Goal: Transaction & Acquisition: Subscribe to service/newsletter

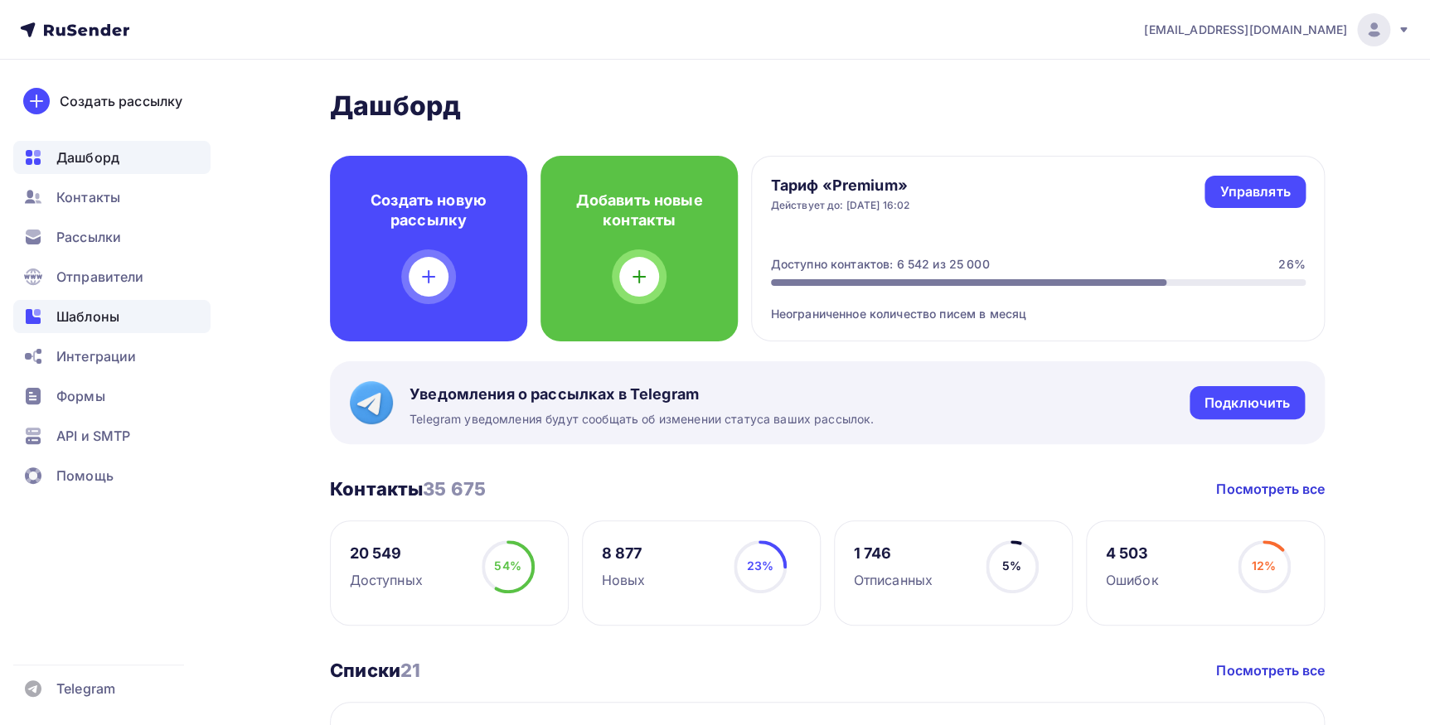
click at [120, 307] on div "Шаблоны" at bounding box center [111, 316] width 197 height 33
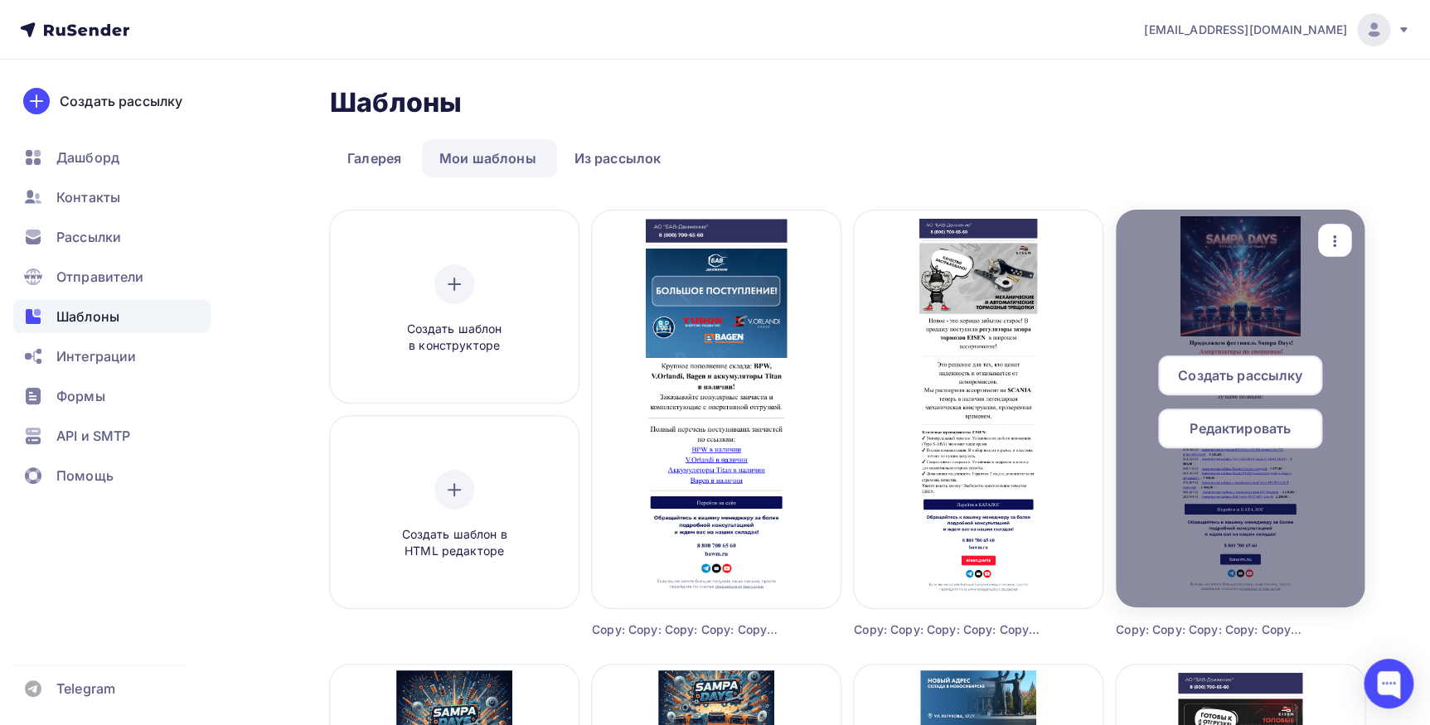
click at [1332, 243] on icon "button" at bounding box center [1335, 241] width 20 height 20
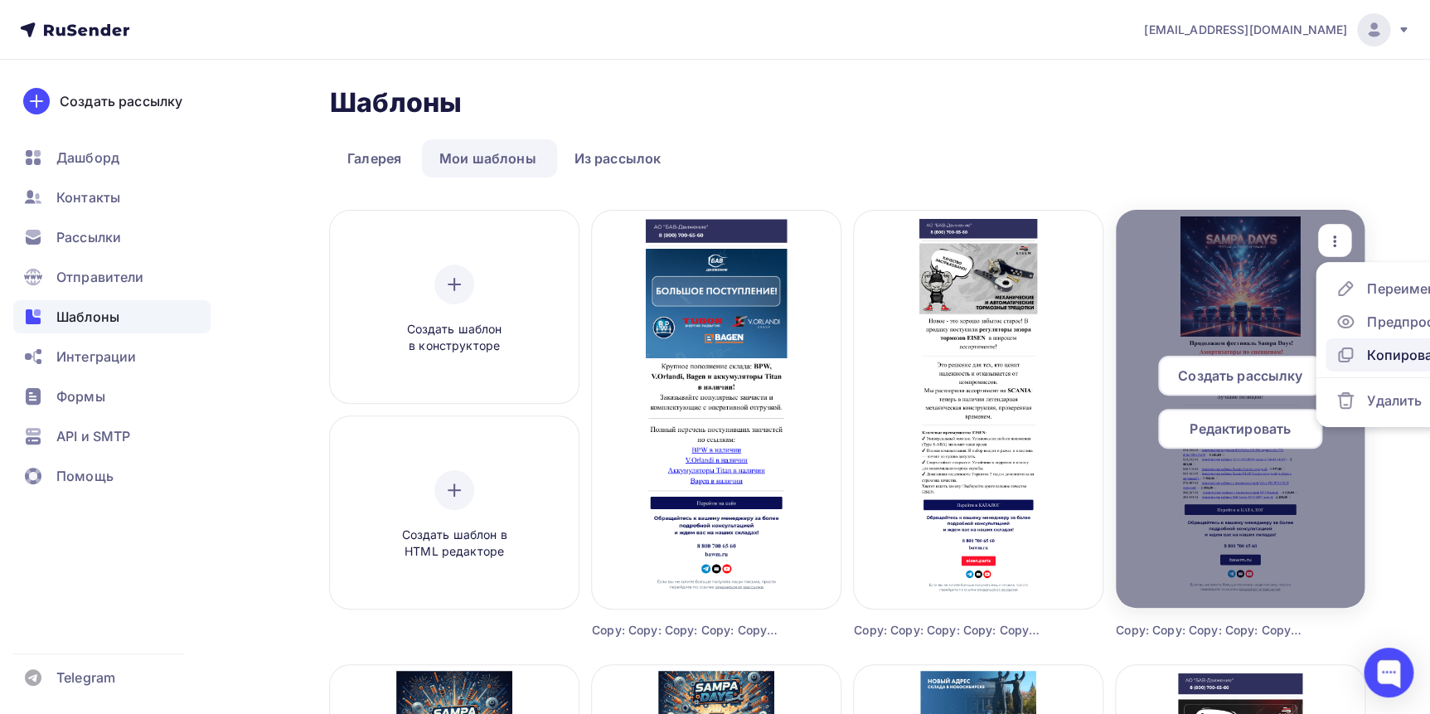
click at [1351, 354] on icon at bounding box center [1347, 353] width 10 height 10
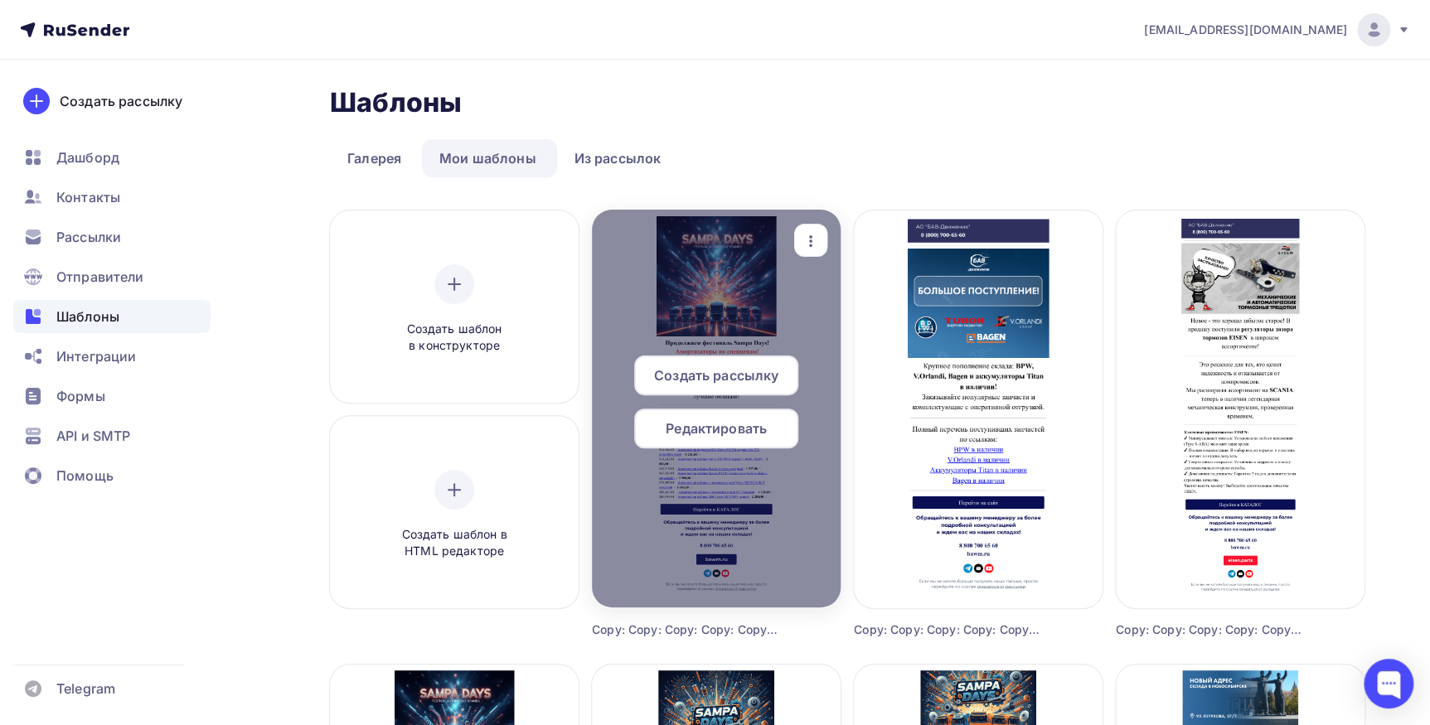
click at [740, 438] on div "Редактировать" at bounding box center [716, 429] width 164 height 40
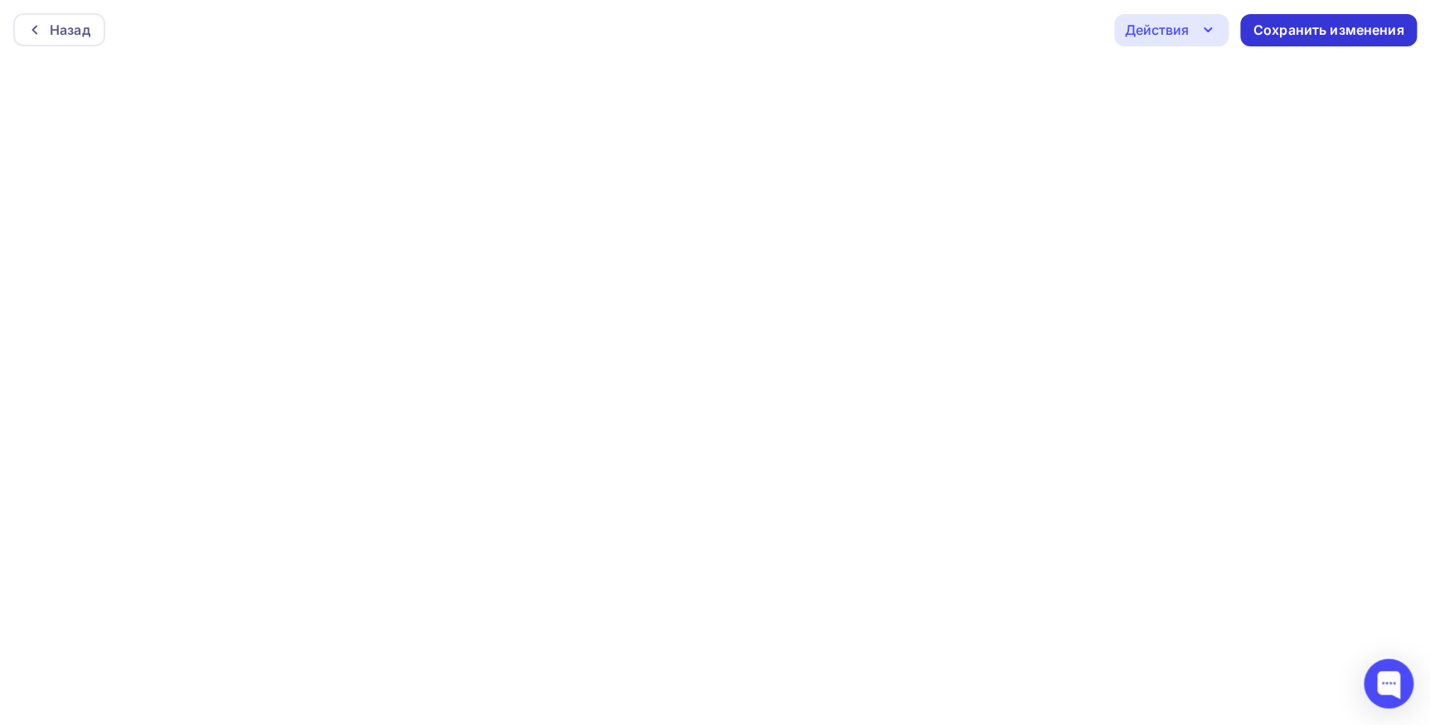
click at [1260, 34] on div "Сохранить изменения" at bounding box center [1328, 30] width 151 height 19
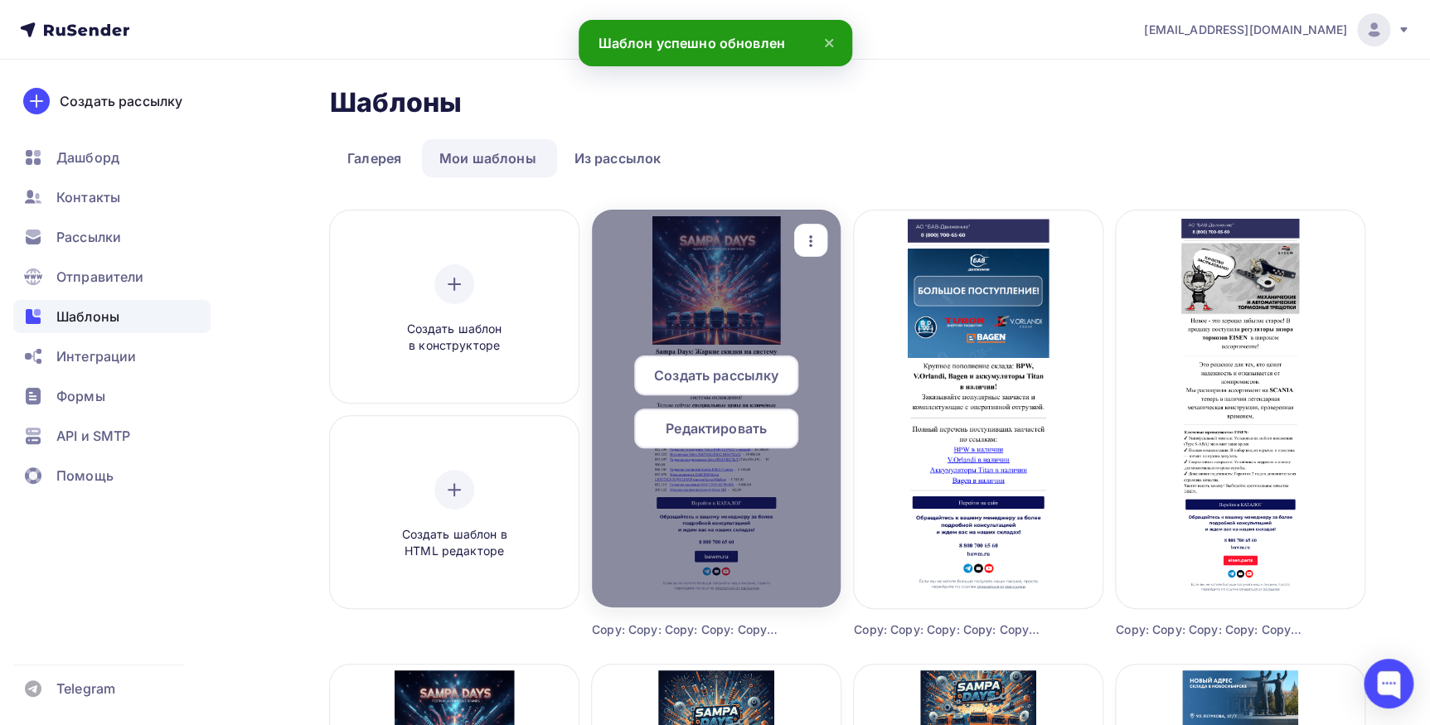
click at [705, 321] on div at bounding box center [716, 409] width 249 height 398
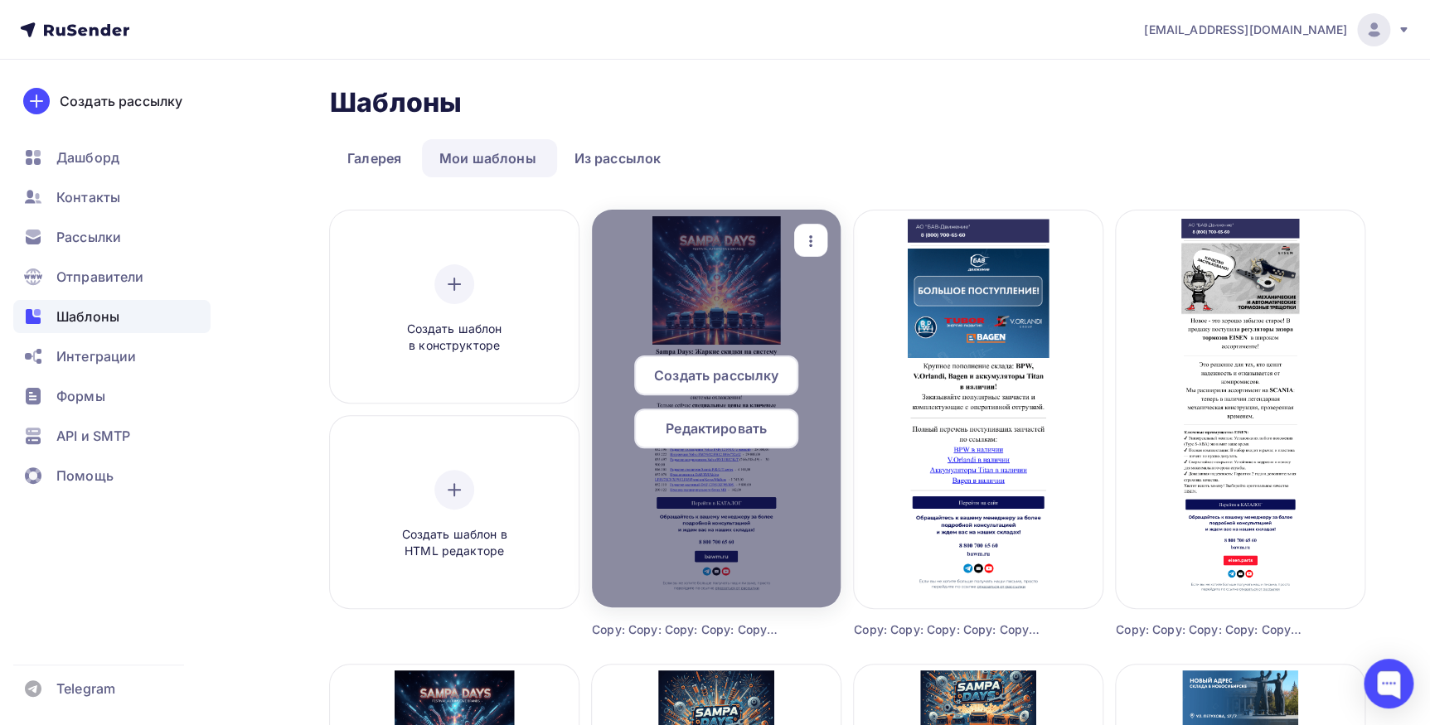
click at [707, 425] on span "Редактировать" at bounding box center [716, 429] width 101 height 20
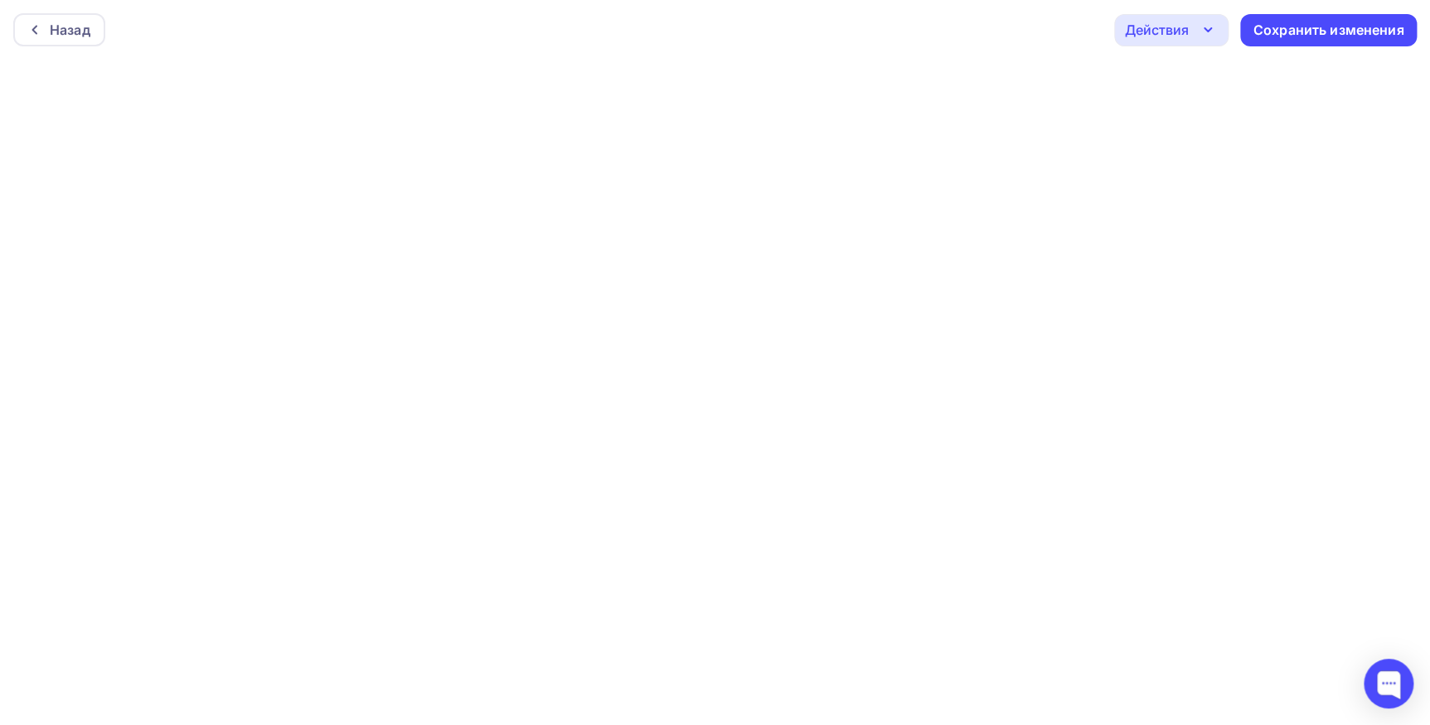
click at [1150, 30] on div "Действия" at bounding box center [1157, 30] width 64 height 20
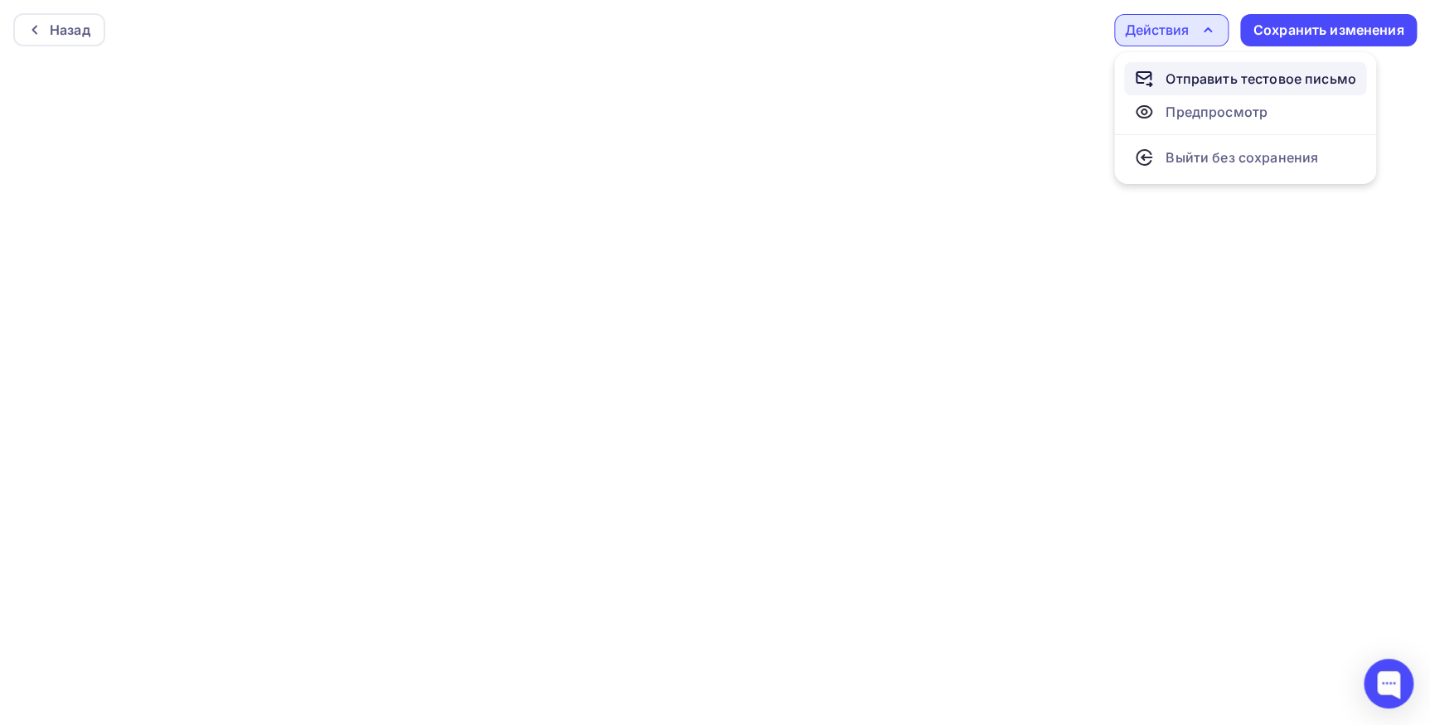
click at [1170, 77] on div "Отправить тестовое письмо" at bounding box center [1260, 79] width 191 height 20
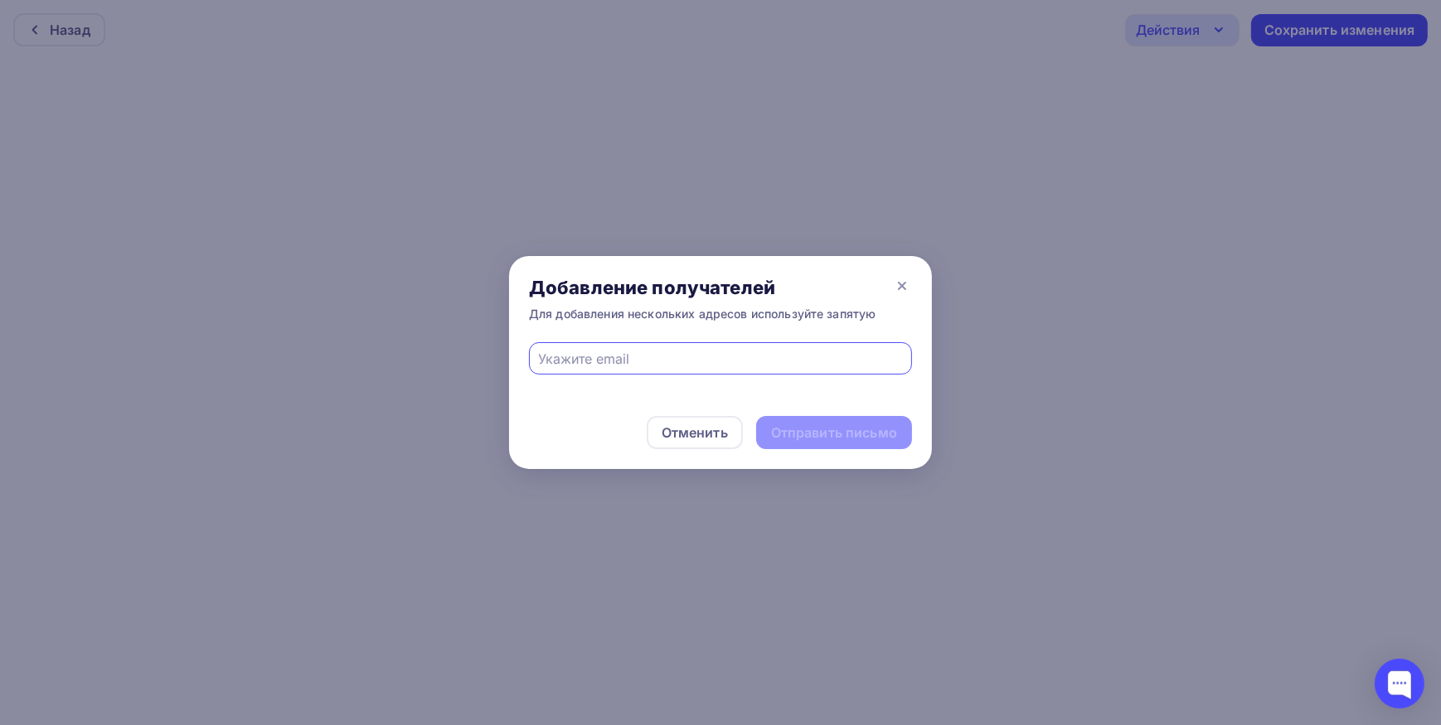
click at [661, 364] on input "text" at bounding box center [721, 359] width 364 height 20
type input "[EMAIL_ADDRESS][DOMAIN_NAME]"
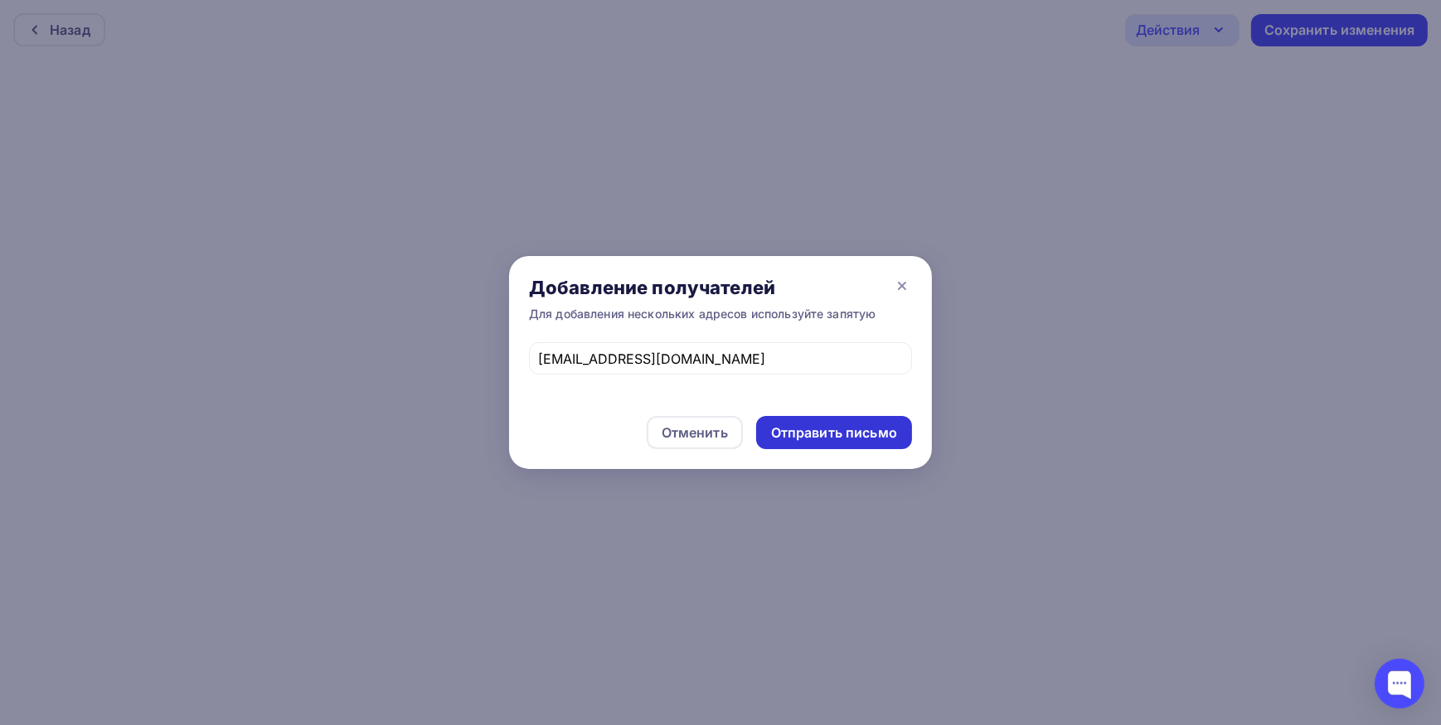
click at [788, 431] on div "Отправить письмо" at bounding box center [834, 433] width 126 height 19
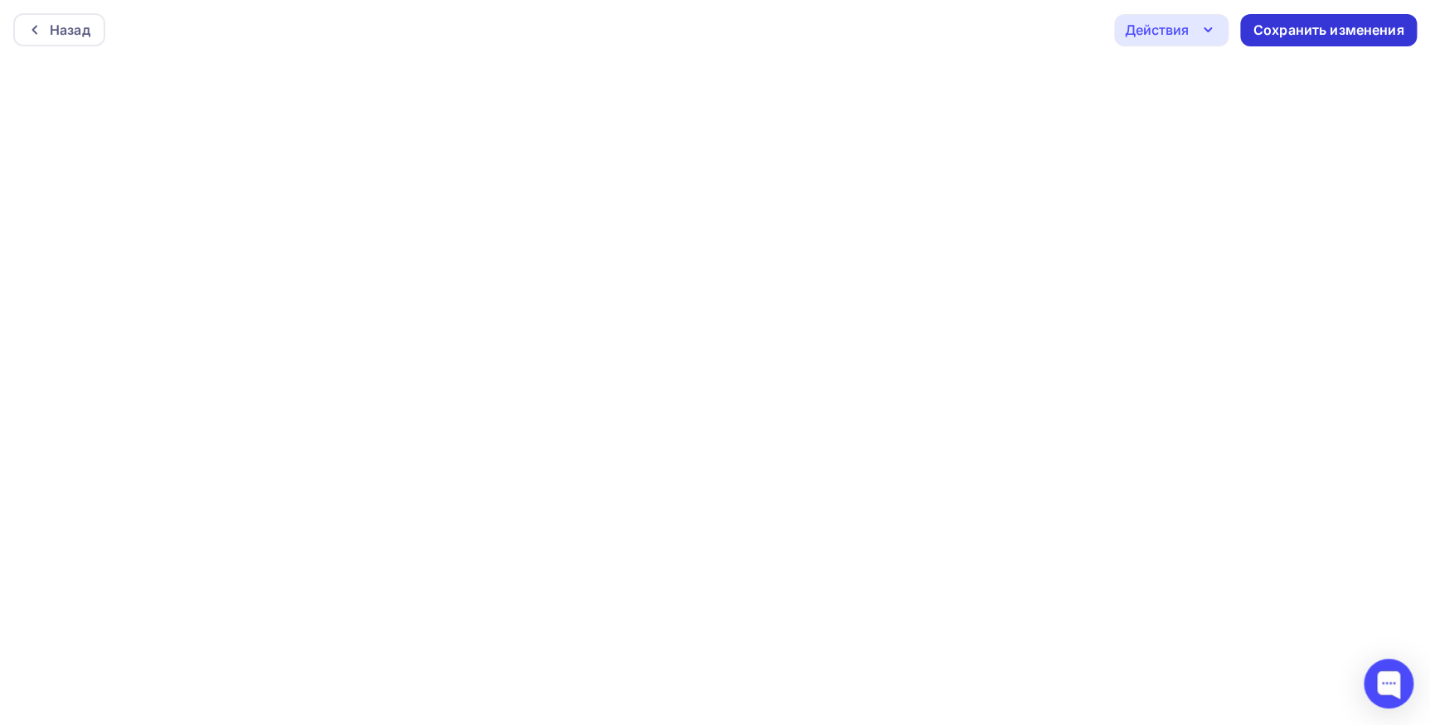
click at [1274, 29] on div "Сохранить изменения" at bounding box center [1328, 30] width 151 height 19
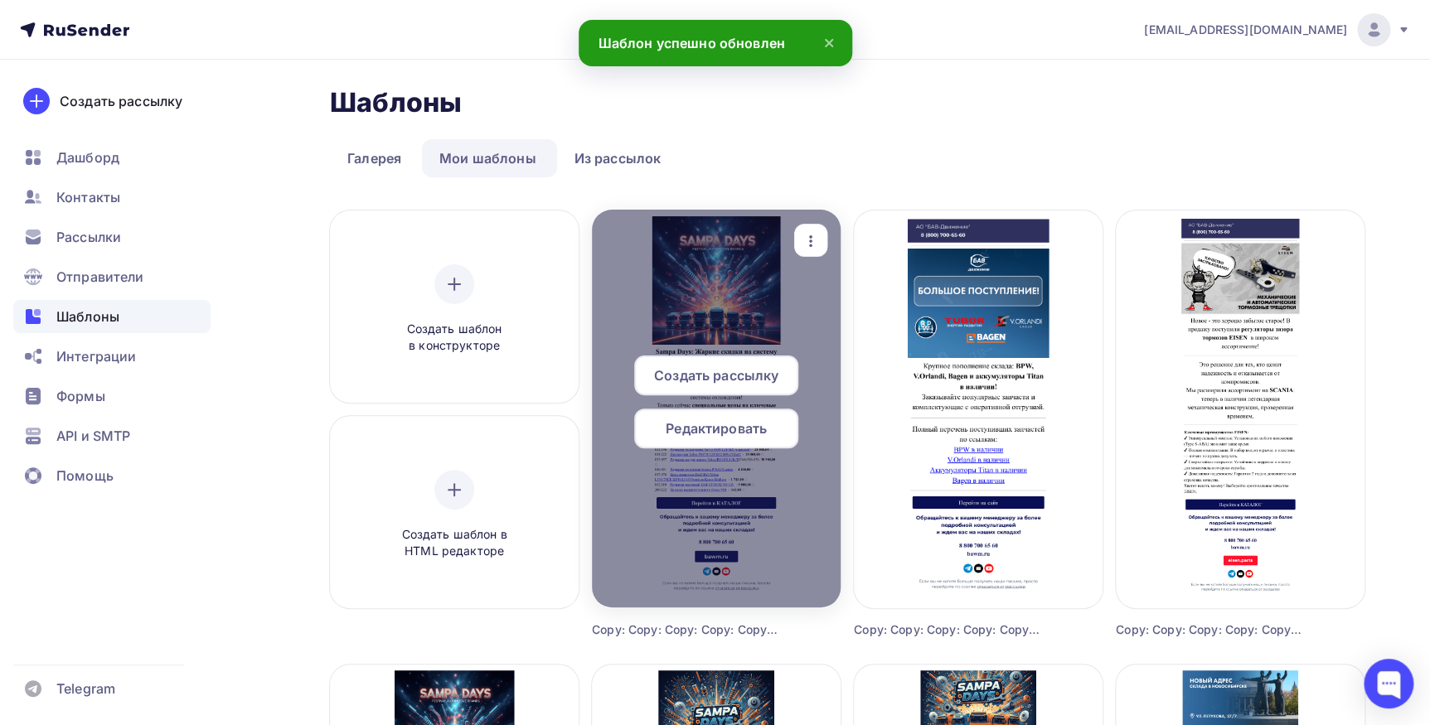
click at [813, 236] on icon "button" at bounding box center [811, 241] width 20 height 20
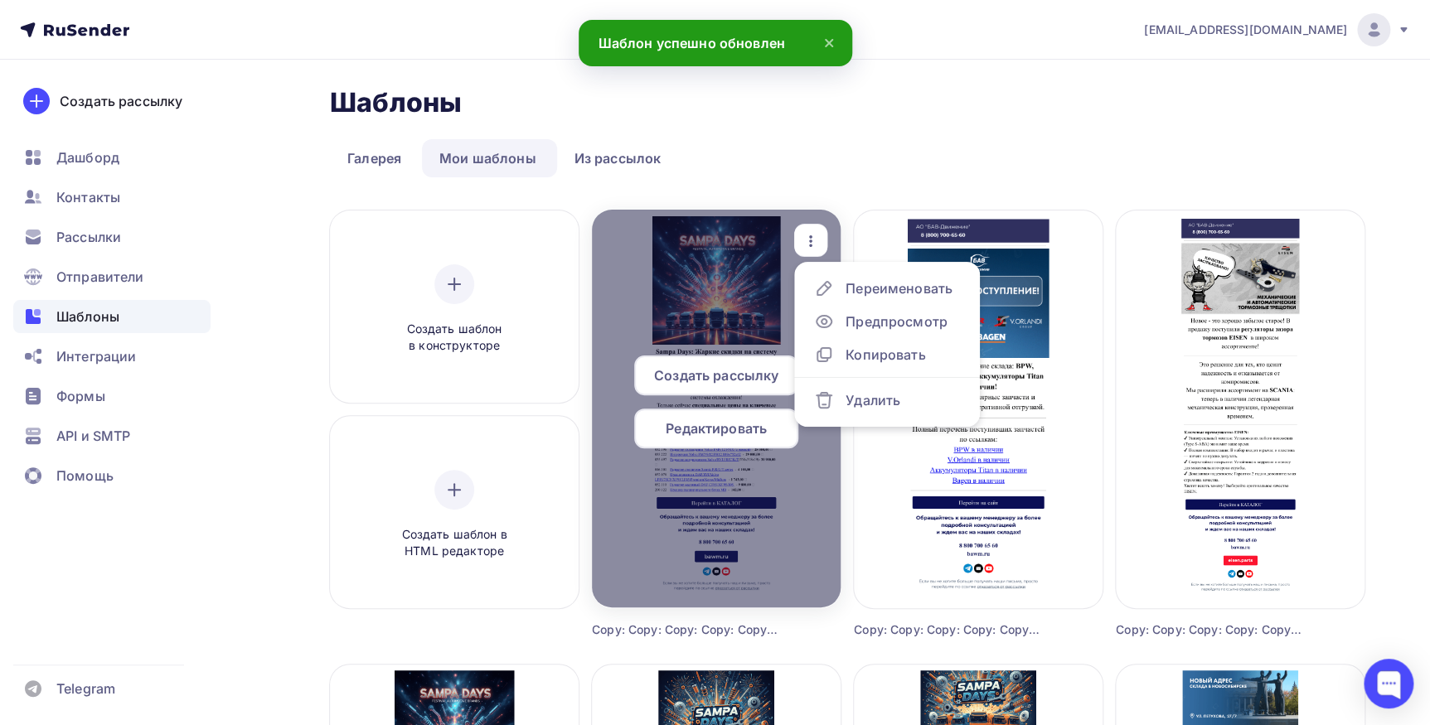
click at [726, 419] on span "Редактировать" at bounding box center [716, 429] width 101 height 20
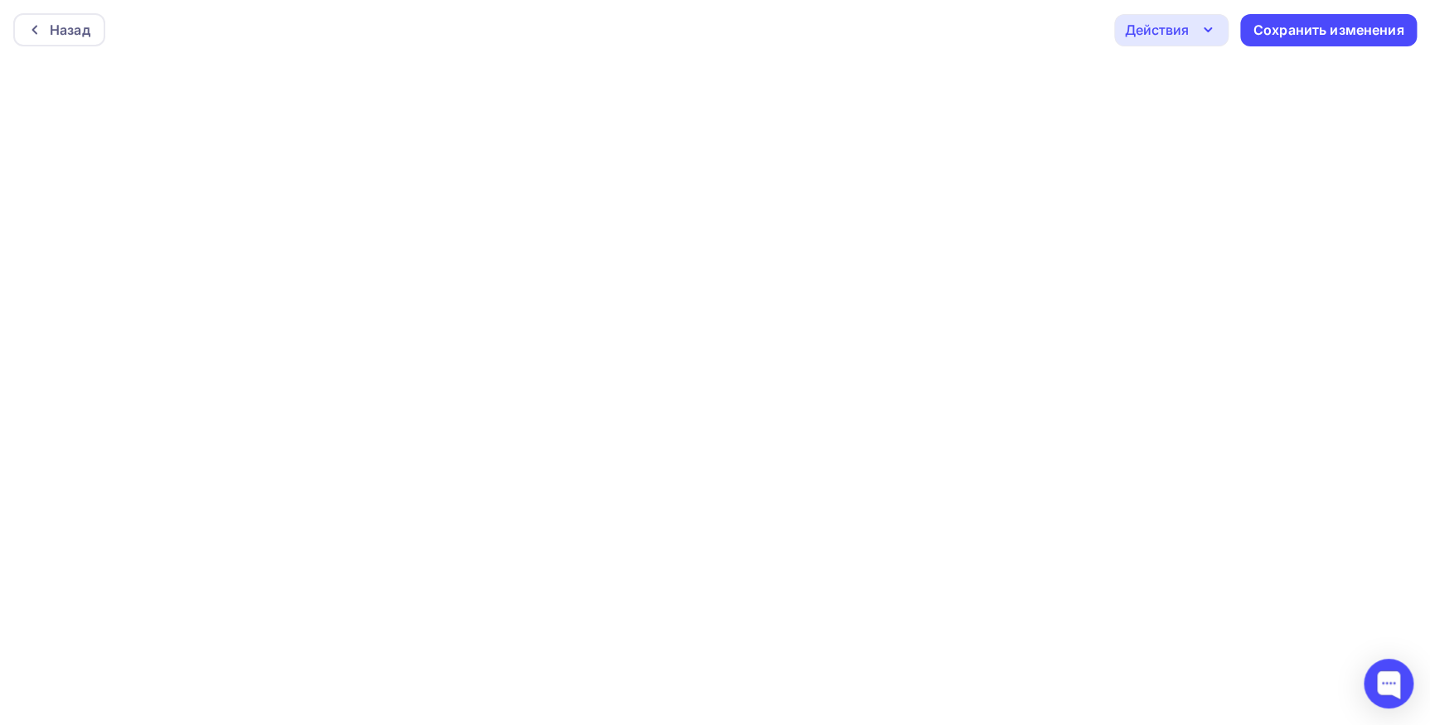
click at [1178, 29] on div "Действия" at bounding box center [1157, 30] width 64 height 20
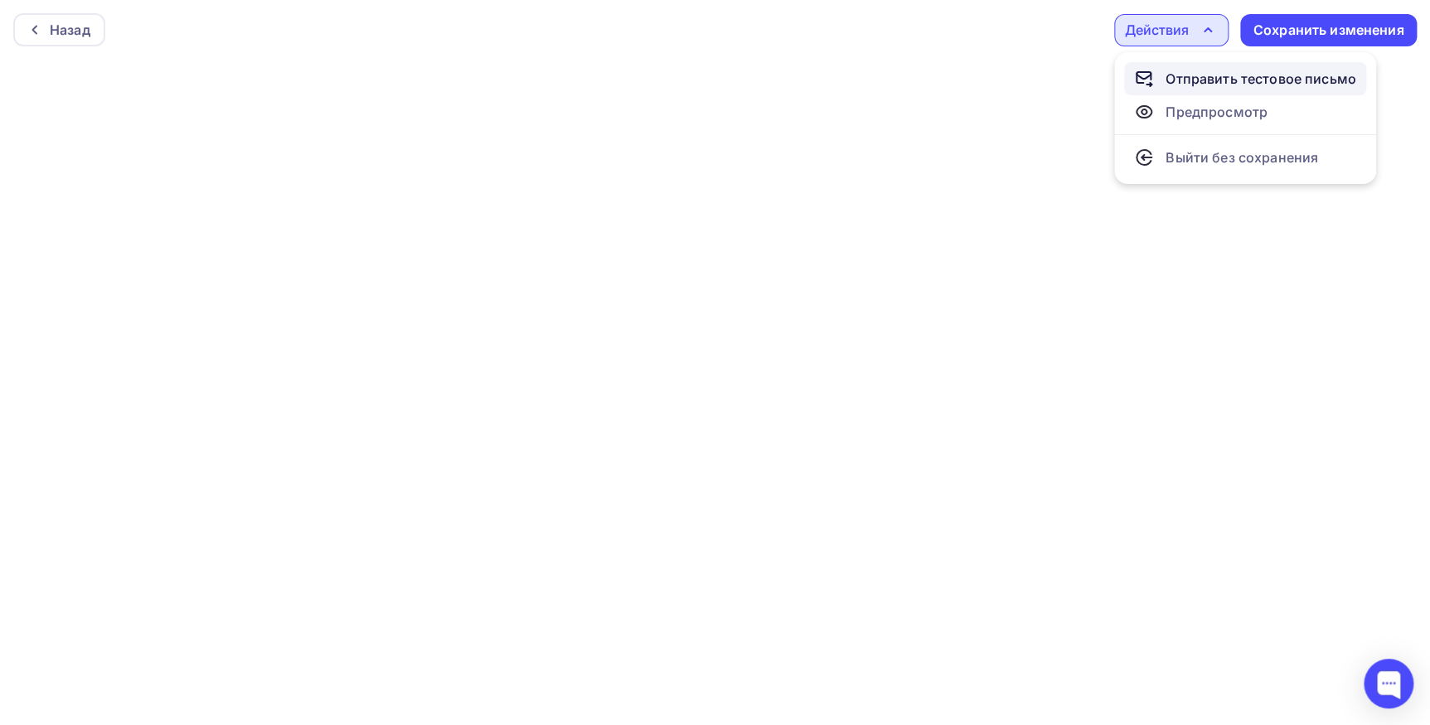
click at [1189, 76] on div "Отправить тестовое письмо" at bounding box center [1260, 79] width 191 height 20
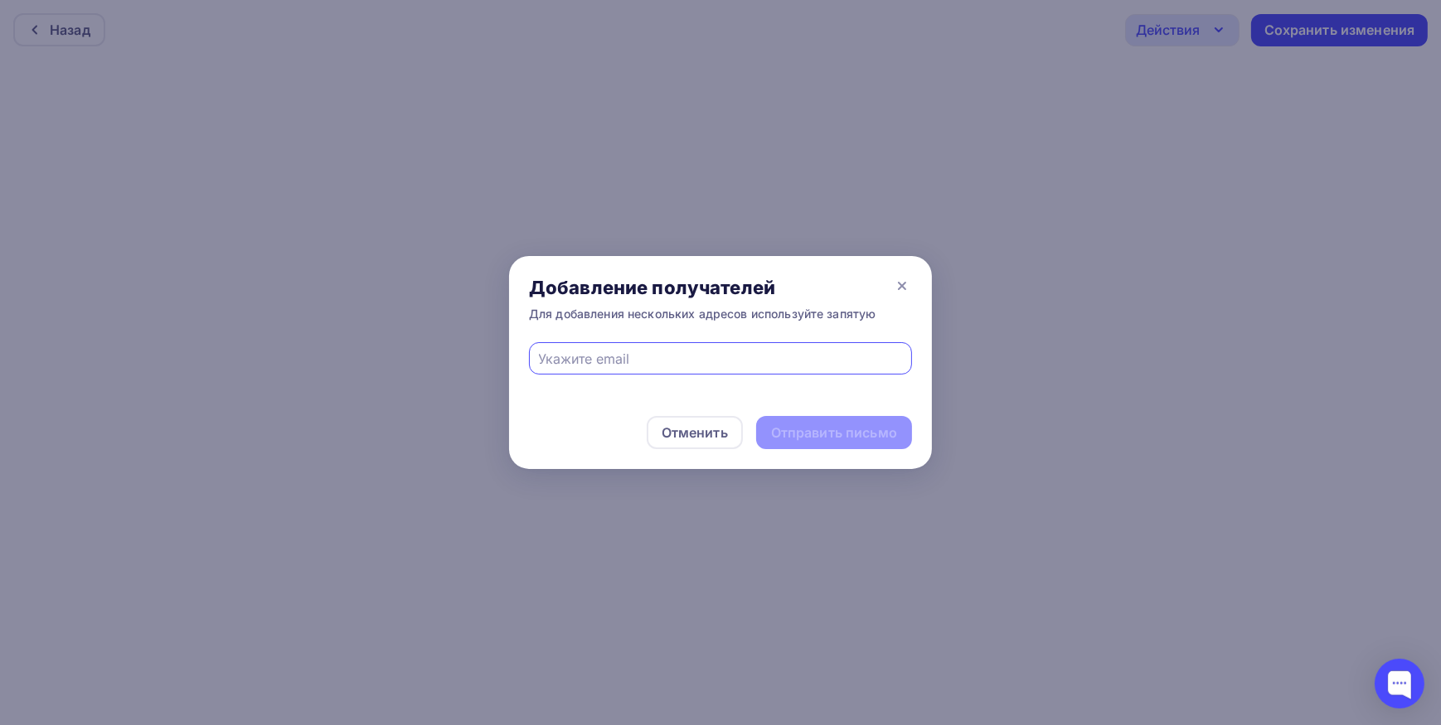
click at [674, 363] on input "text" at bounding box center [721, 359] width 364 height 20
type input "[EMAIL_ADDRESS][DOMAIN_NAME]"
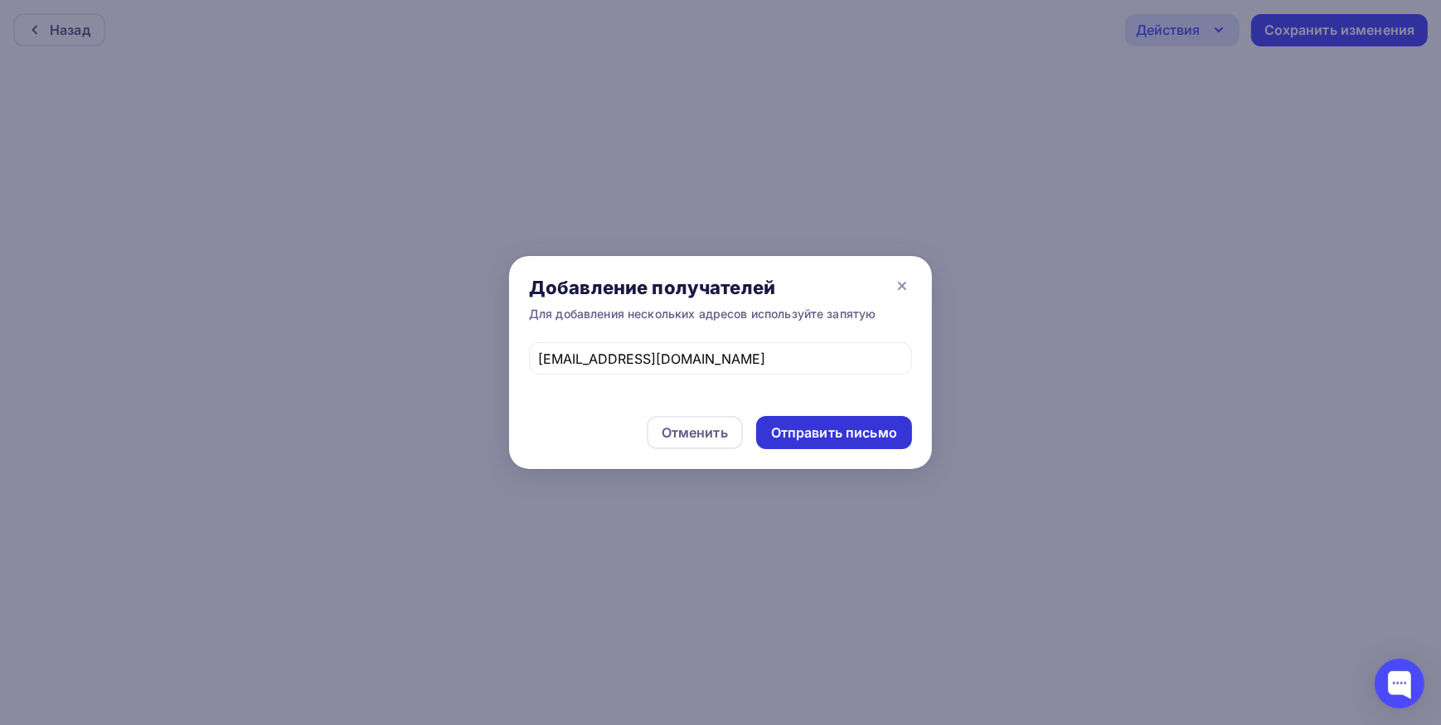
click at [787, 433] on div "Отправить письмо" at bounding box center [834, 433] width 126 height 19
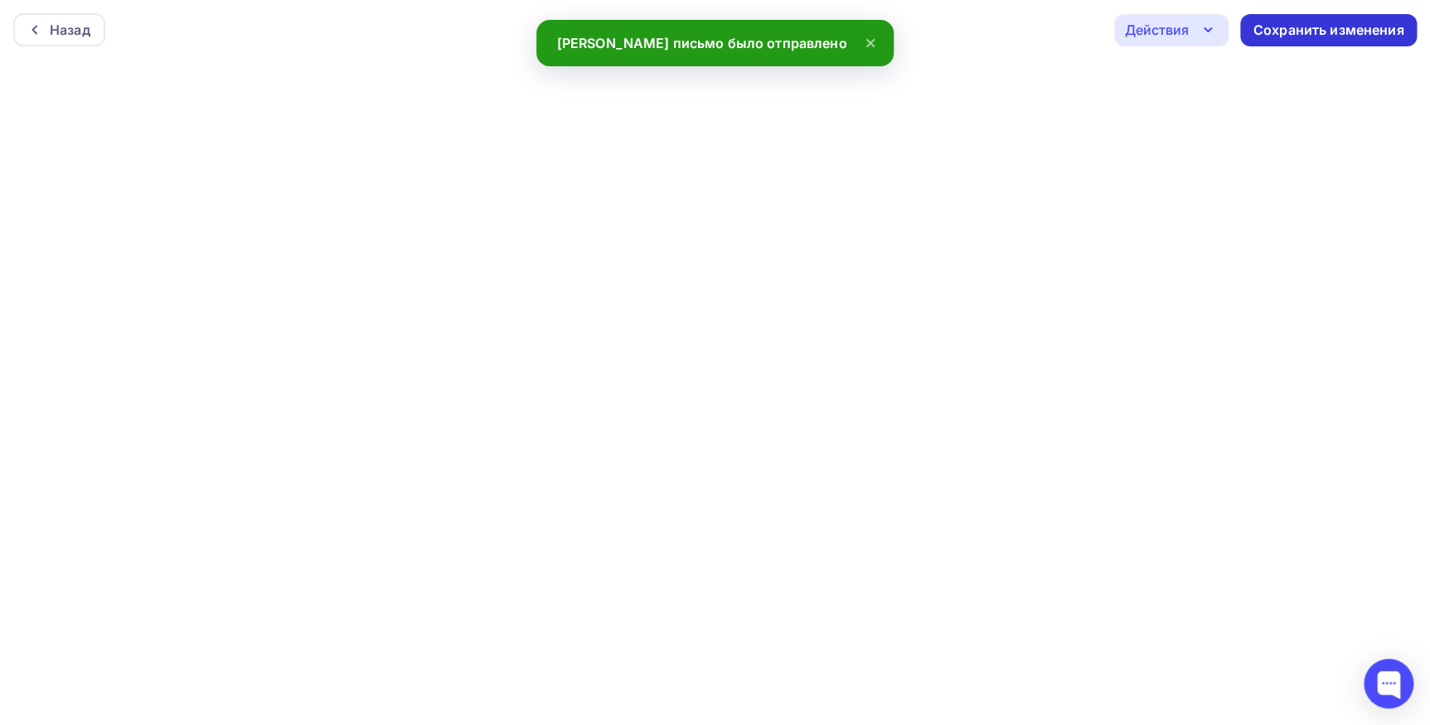
click at [1291, 24] on div "Сохранить изменения" at bounding box center [1328, 30] width 151 height 19
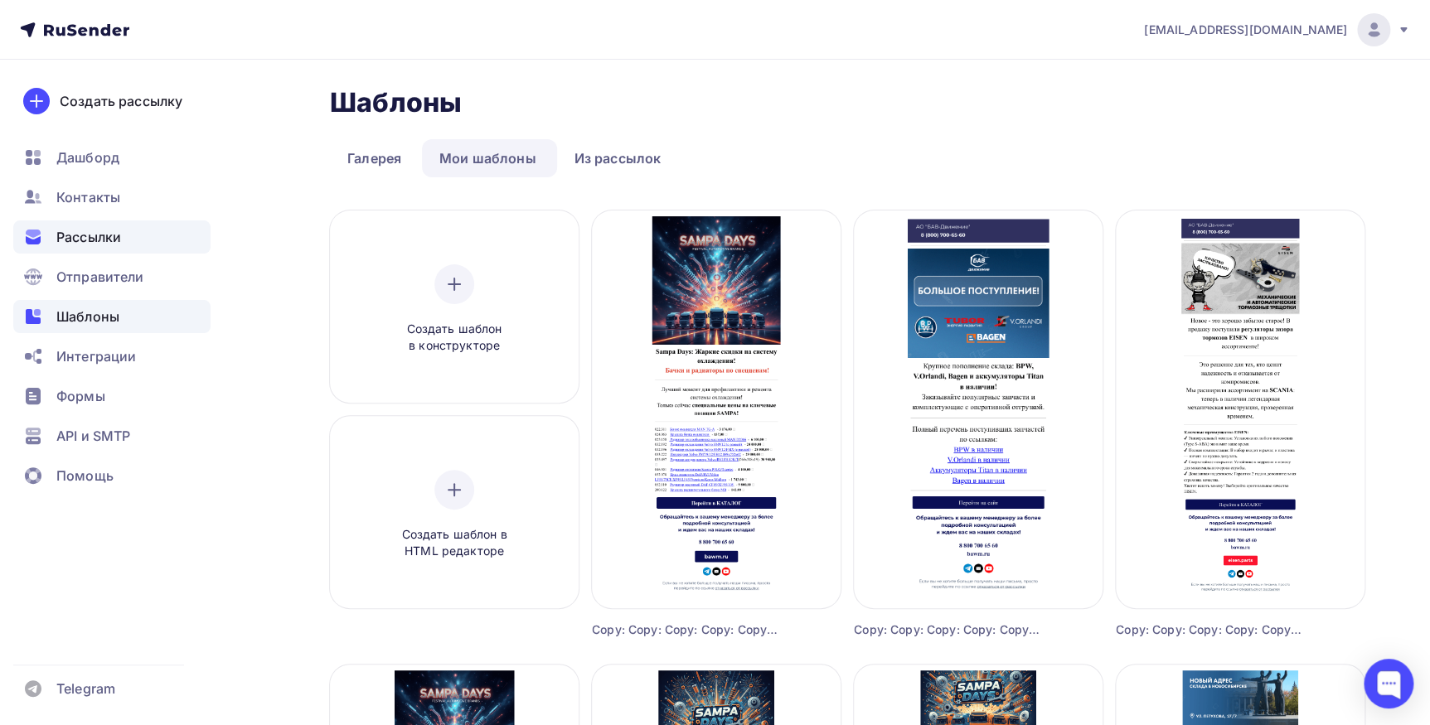
click at [98, 240] on span "Рассылки" at bounding box center [88, 237] width 65 height 20
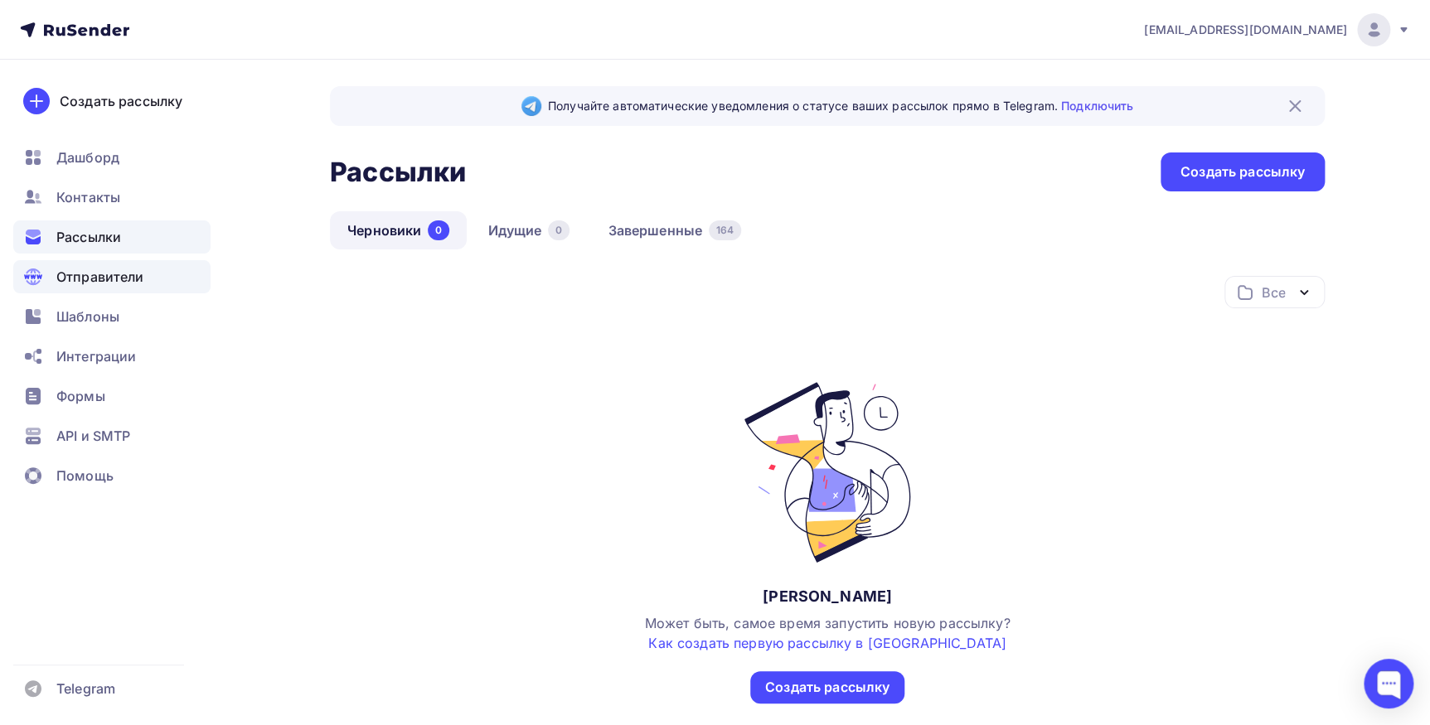
click at [51, 282] on div "Отправители" at bounding box center [111, 276] width 197 height 33
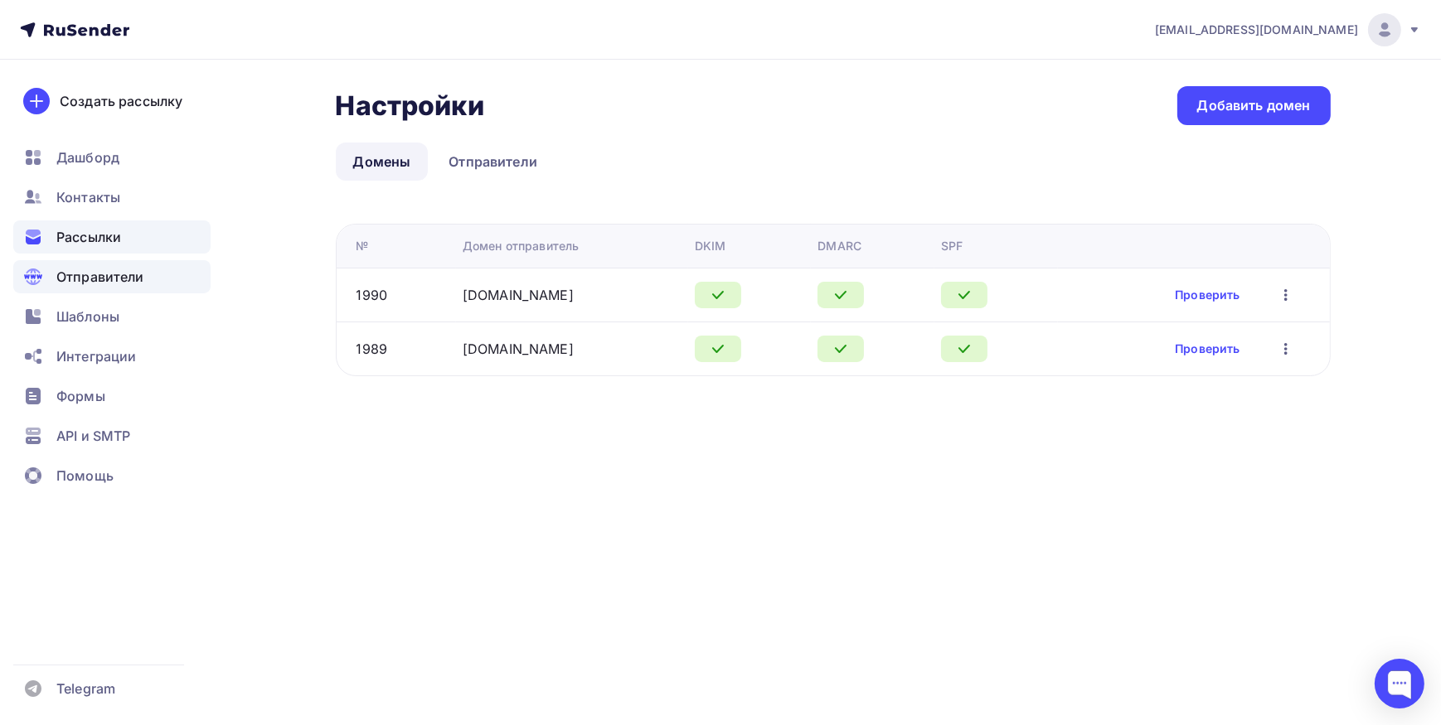
click at [80, 227] on span "Рассылки" at bounding box center [88, 237] width 65 height 20
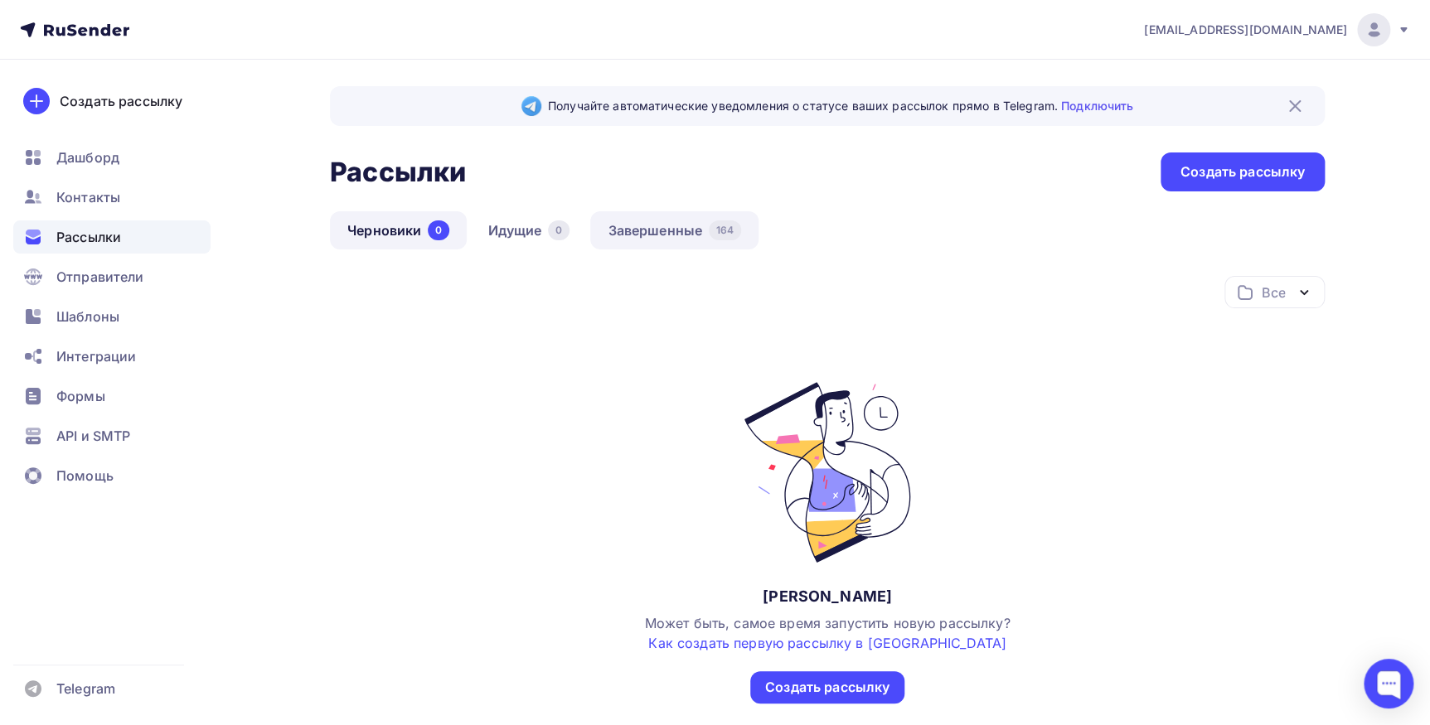
click at [671, 226] on link "Завершенные 164" at bounding box center [674, 230] width 168 height 38
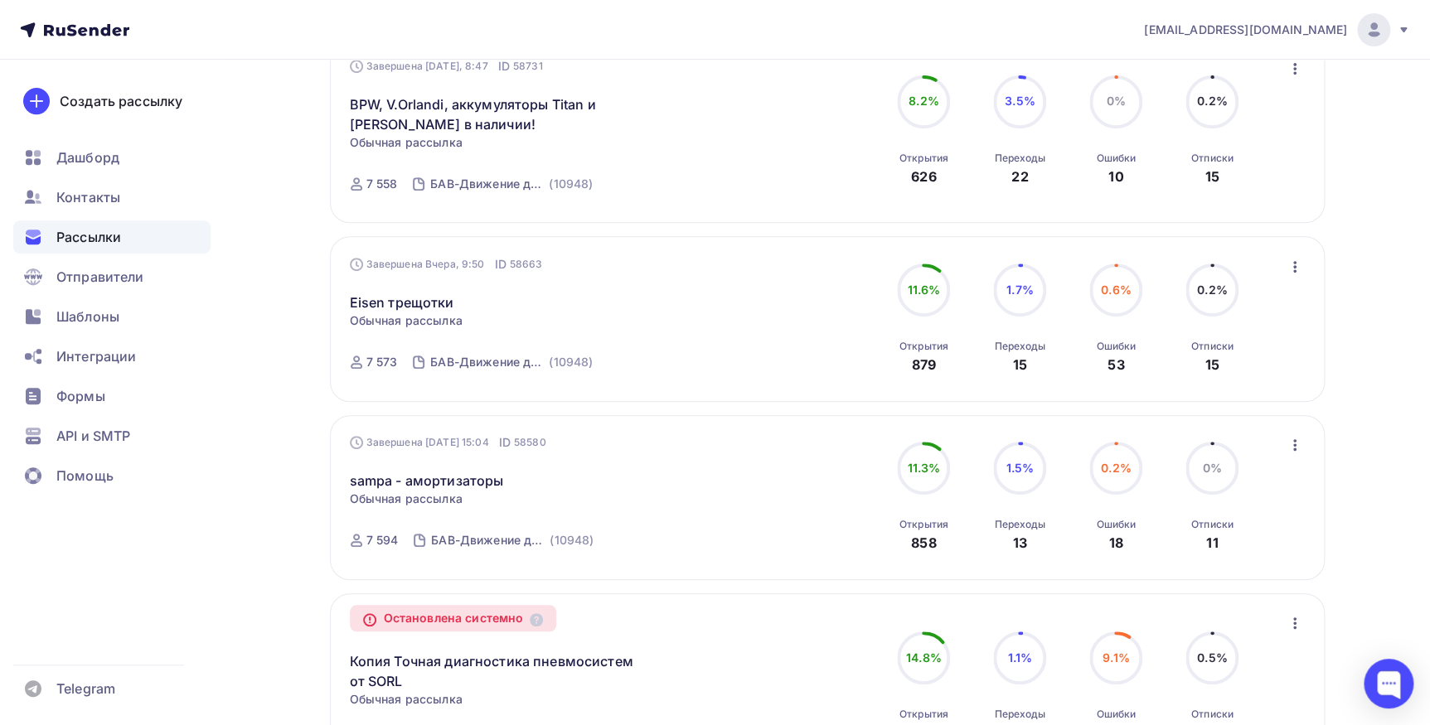
scroll to position [301, 0]
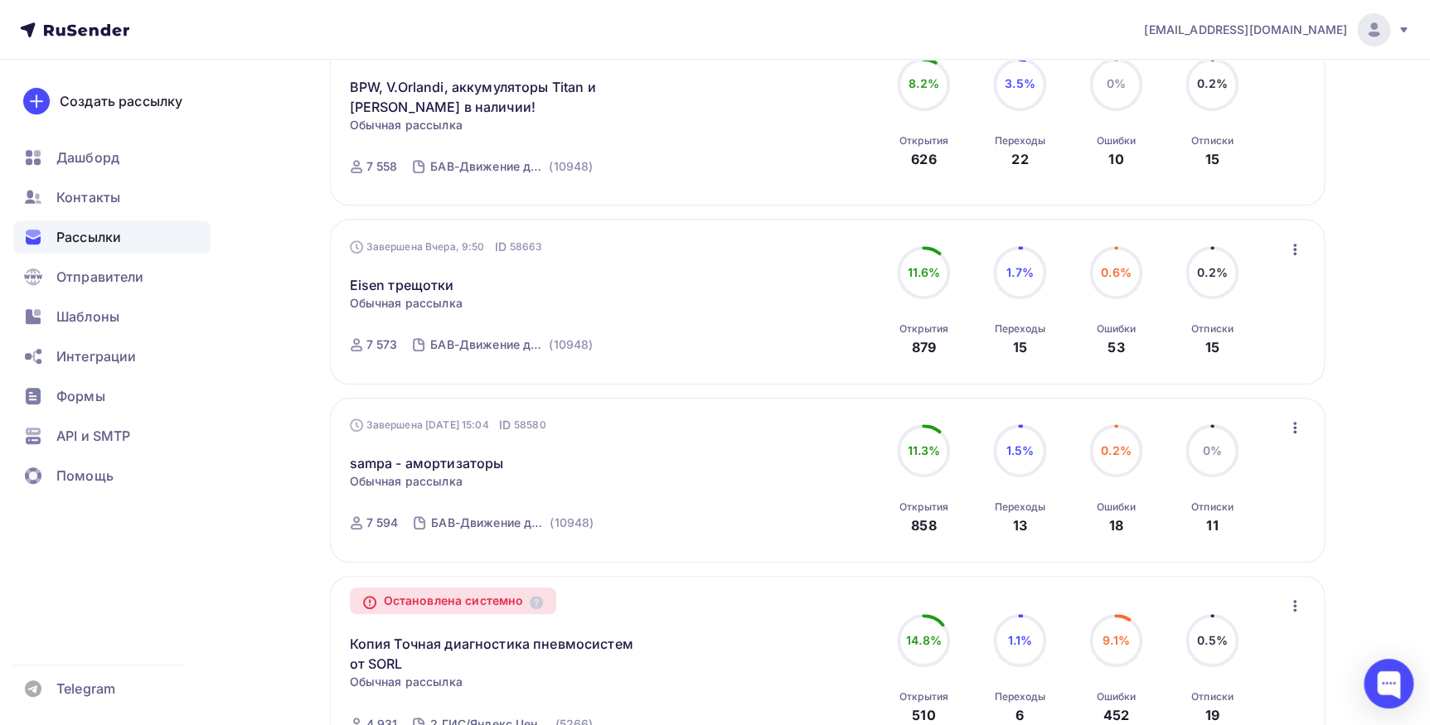
click at [1295, 423] on icon "button" at bounding box center [1295, 428] width 20 height 20
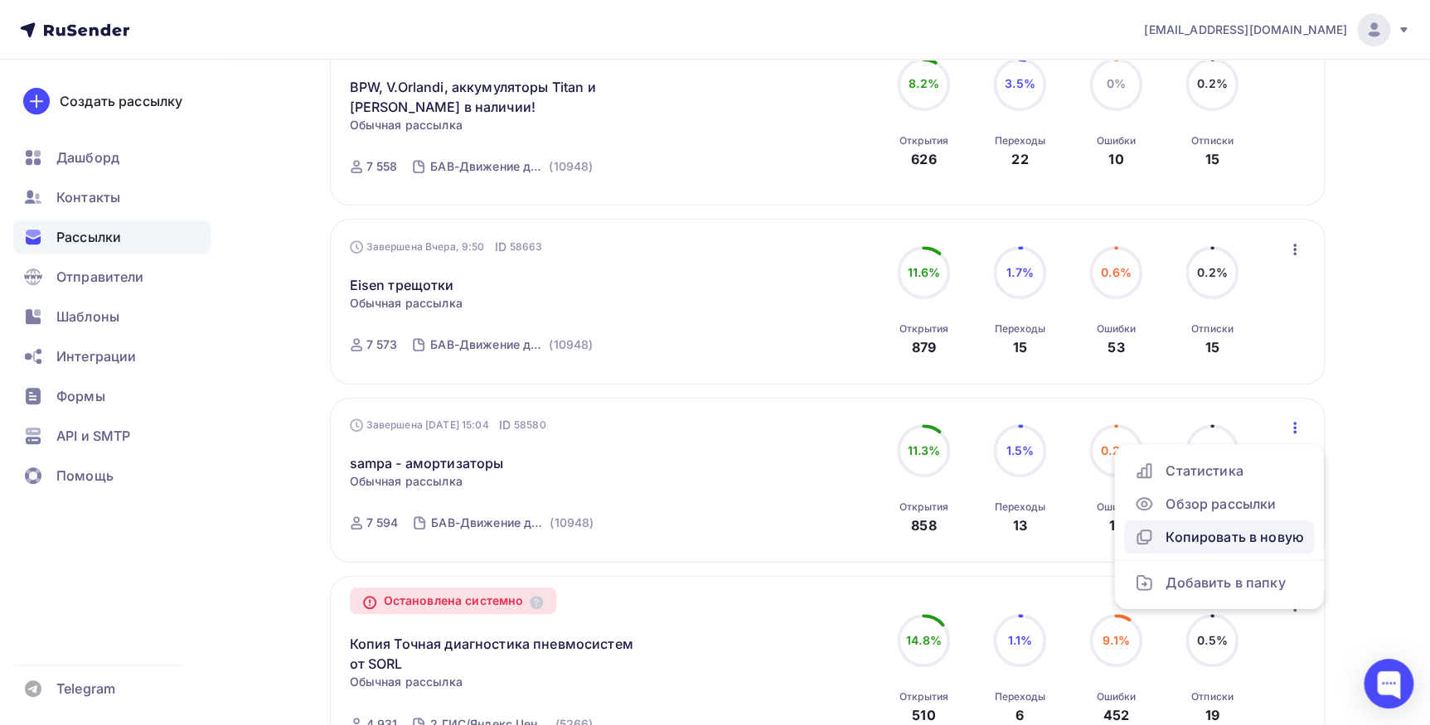
click at [1263, 535] on div "Копировать в новую" at bounding box center [1219, 537] width 170 height 20
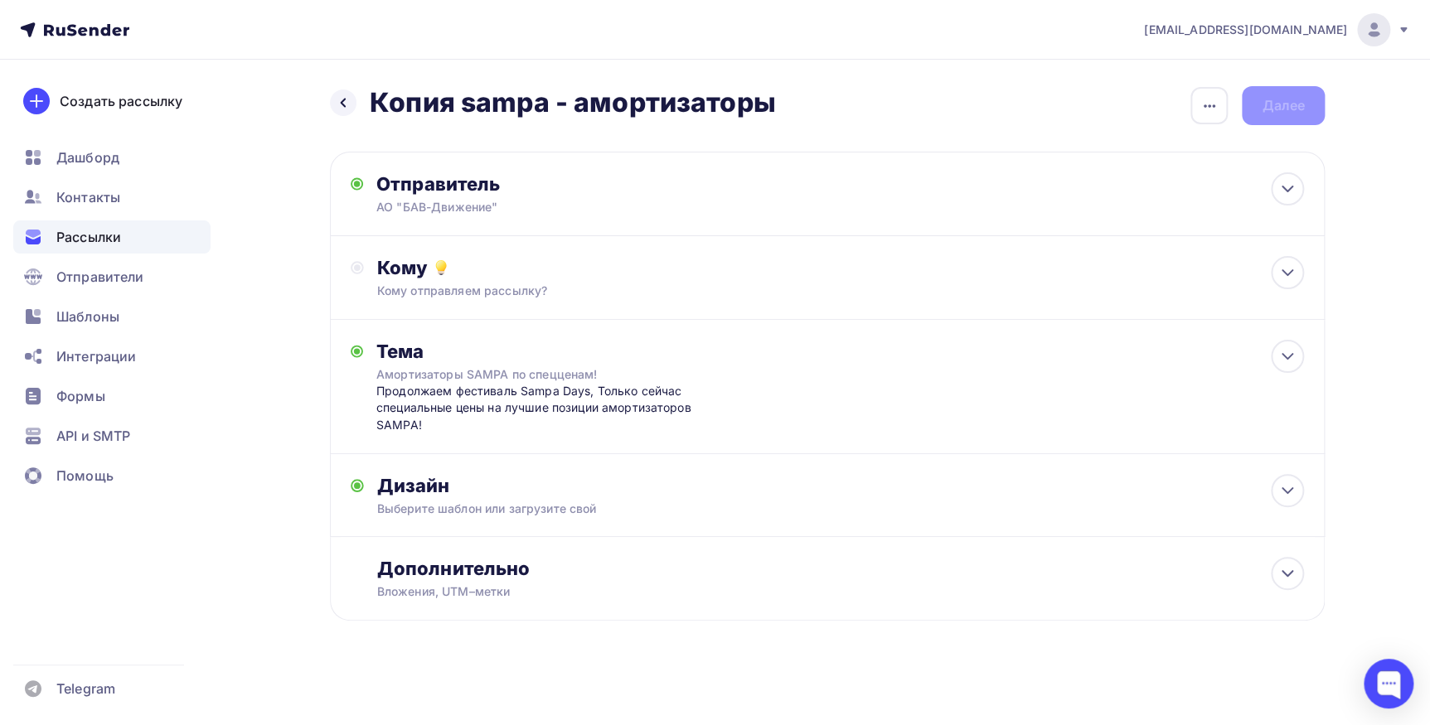
click at [728, 108] on h2 "Копия sampa - амортизаторы" at bounding box center [573, 102] width 406 height 33
click at [1188, 98] on div "Назад Копия sampa - амортизаторы Копия sampa - амортизаторы Закончить позже Пер…" at bounding box center [827, 105] width 995 height 39
click at [1217, 103] on icon "button" at bounding box center [1209, 106] width 20 height 20
click at [1177, 193] on div "Переименовать рассылку" at bounding box center [1122, 191] width 206 height 20
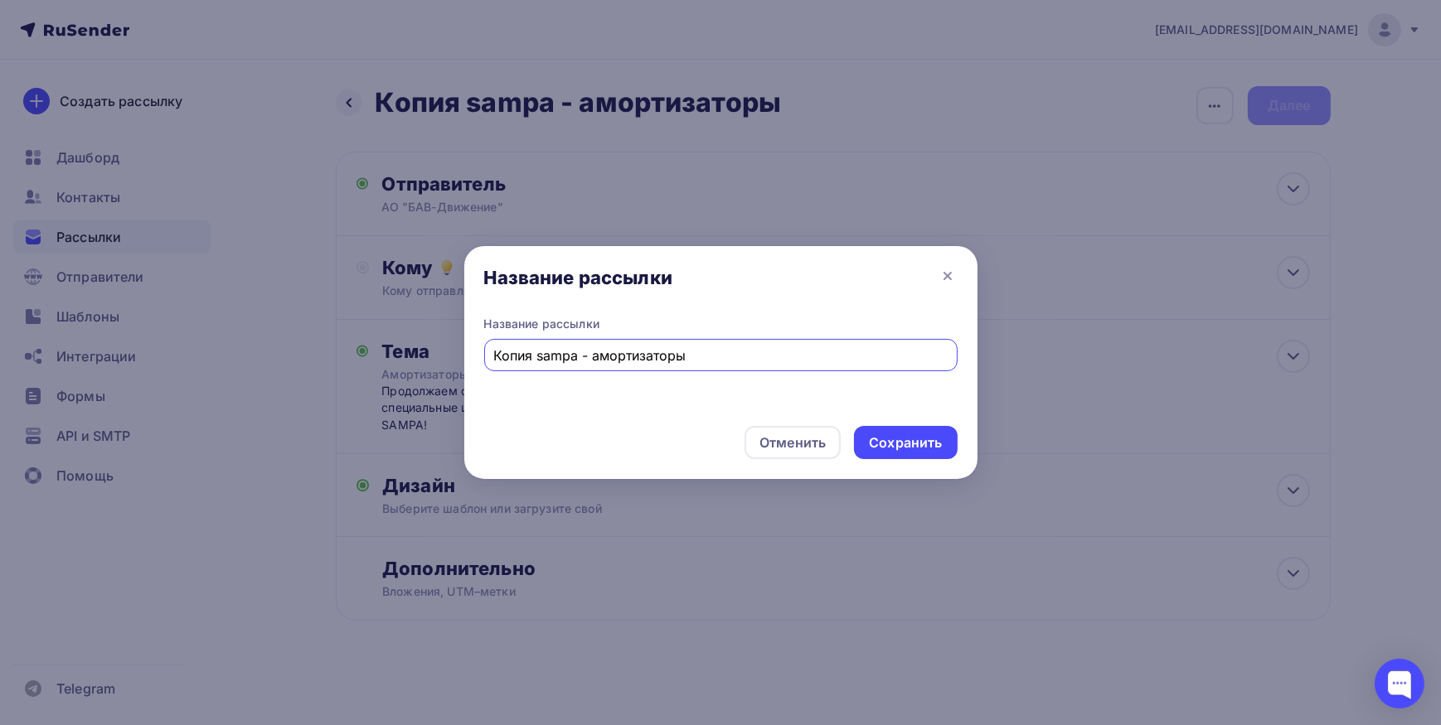
drag, startPoint x: 539, startPoint y: 359, endPoint x: 376, endPoint y: 359, distance: 163.3
click at [376, 359] on div "Название рассылки Название рассылки Копия sampa - амортизаторы Отменить Сохрани…" at bounding box center [720, 362] width 1441 height 725
drag, startPoint x: 671, startPoint y: 351, endPoint x: 550, endPoint y: 352, distance: 121.0
click at [550, 352] on input "sampa - амортизаторы" at bounding box center [720, 356] width 454 height 20
type input "sampa - система охлаждения"
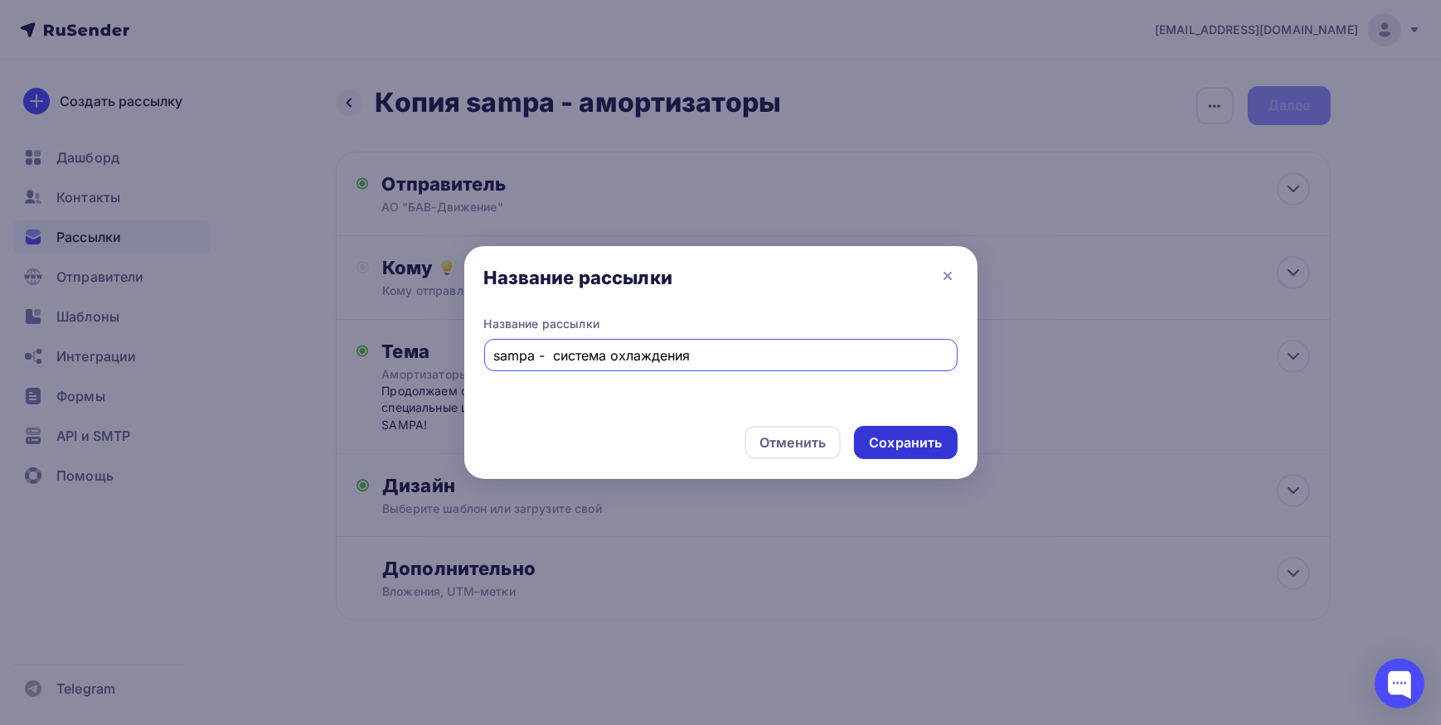
click at [910, 453] on div "Сохранить" at bounding box center [905, 442] width 103 height 33
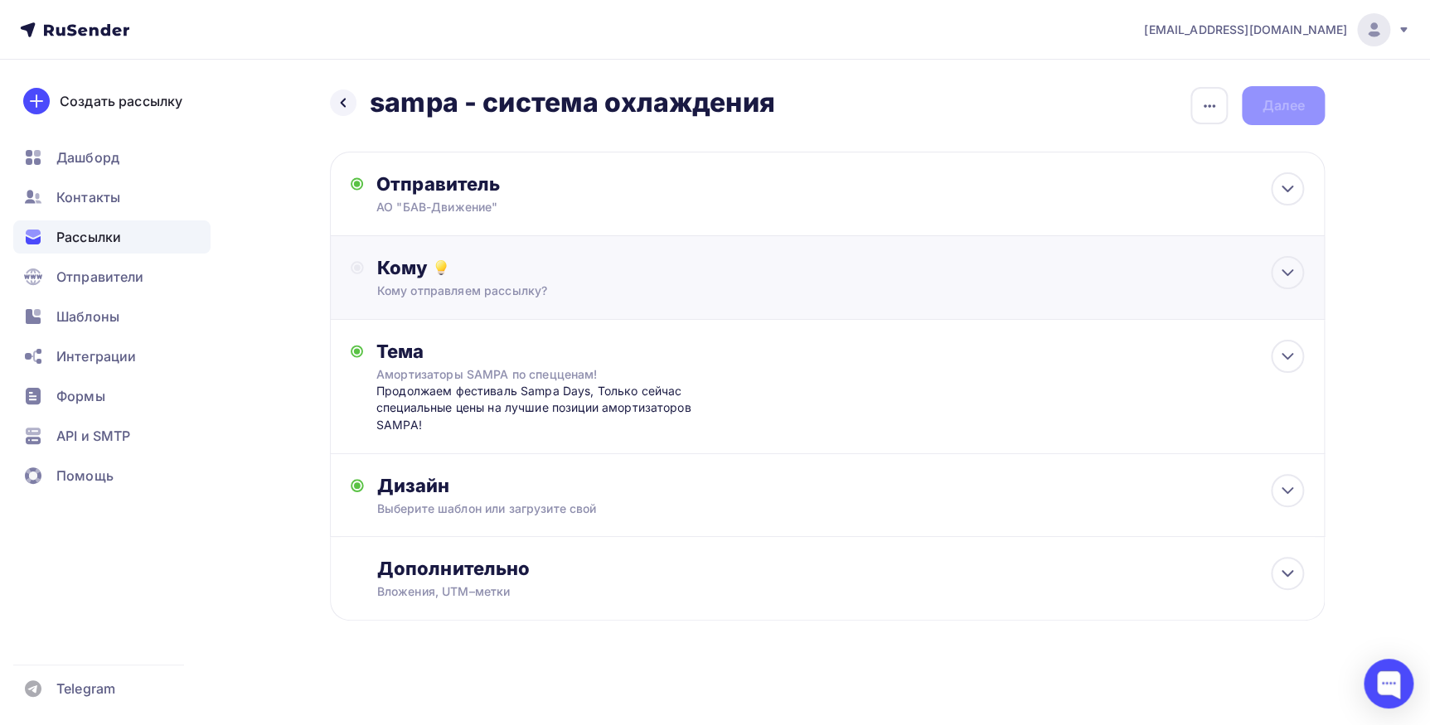
click at [569, 280] on div "Кому Кому отправляем рассылку? Списки получателей Выберите список Все списки id…" at bounding box center [840, 277] width 927 height 43
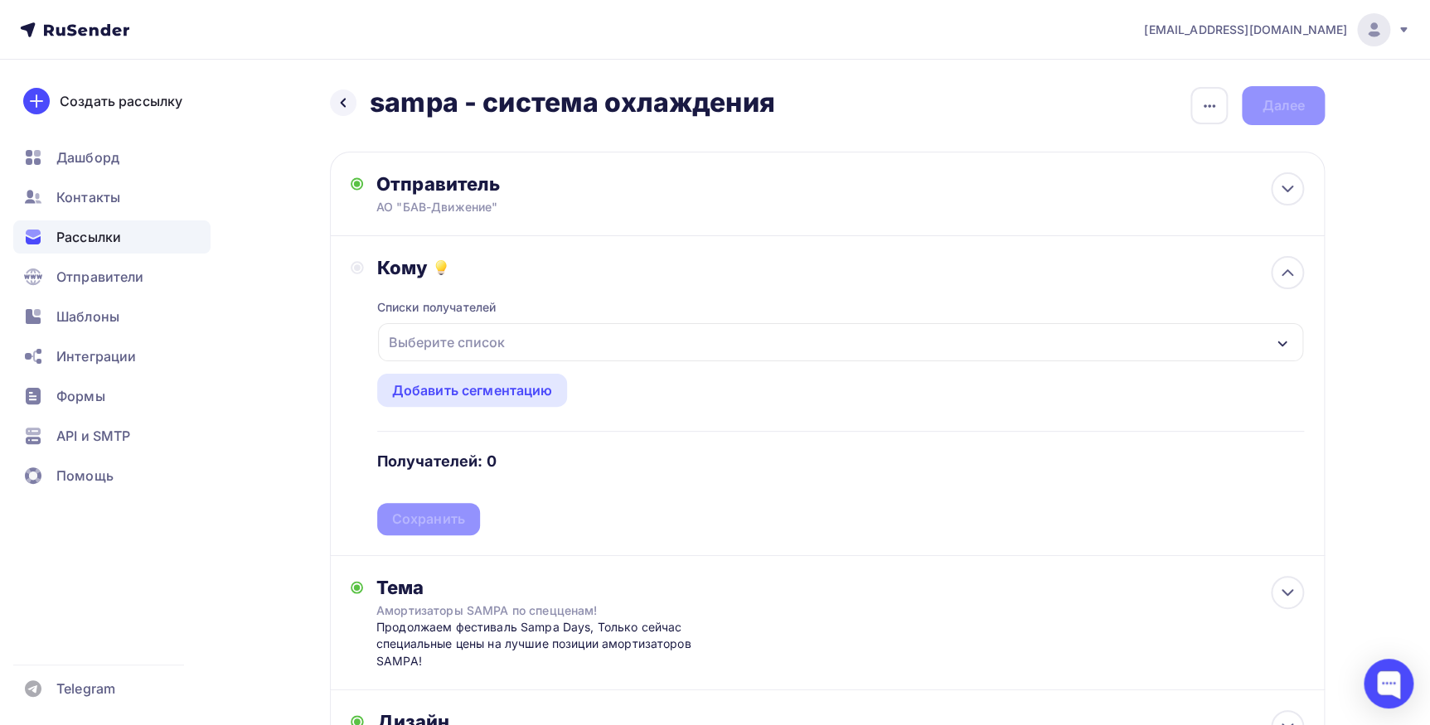
click at [458, 335] on div "Выберите список" at bounding box center [446, 342] width 129 height 30
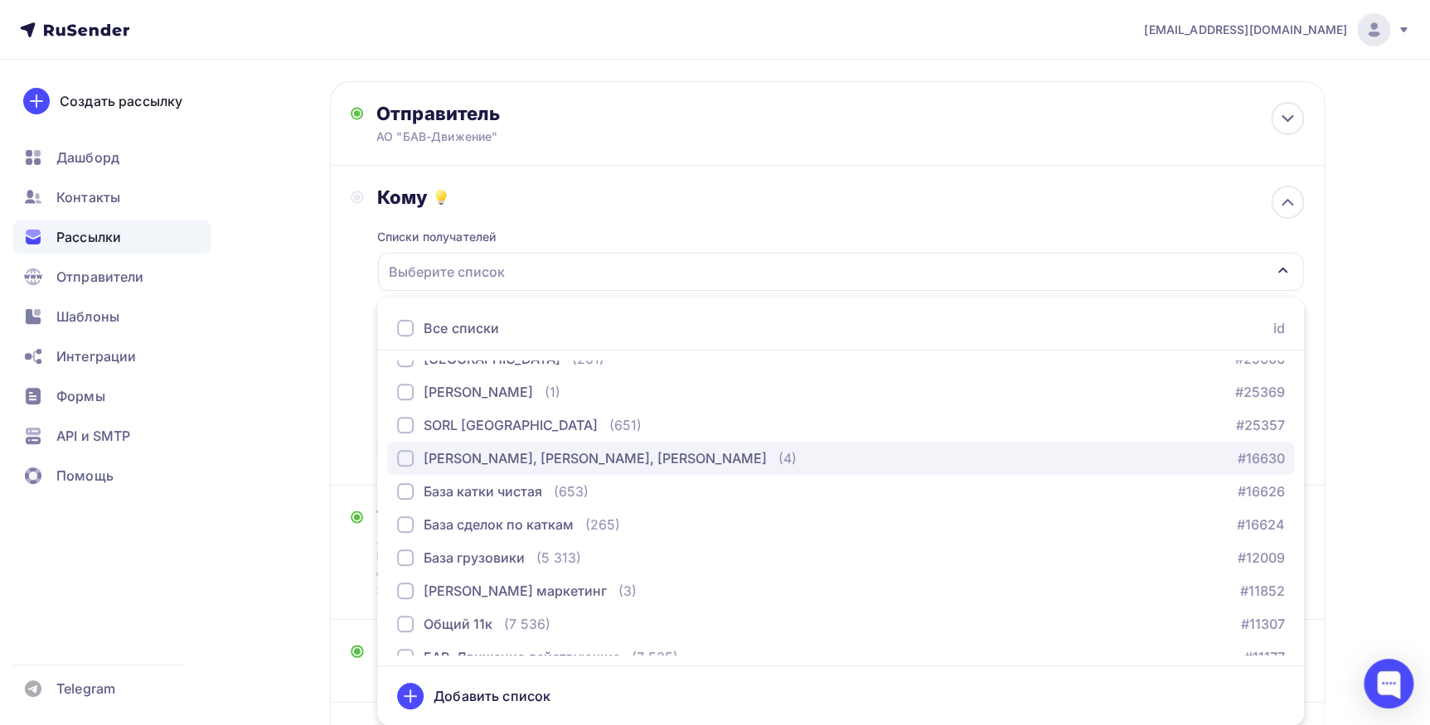
scroll to position [75, 0]
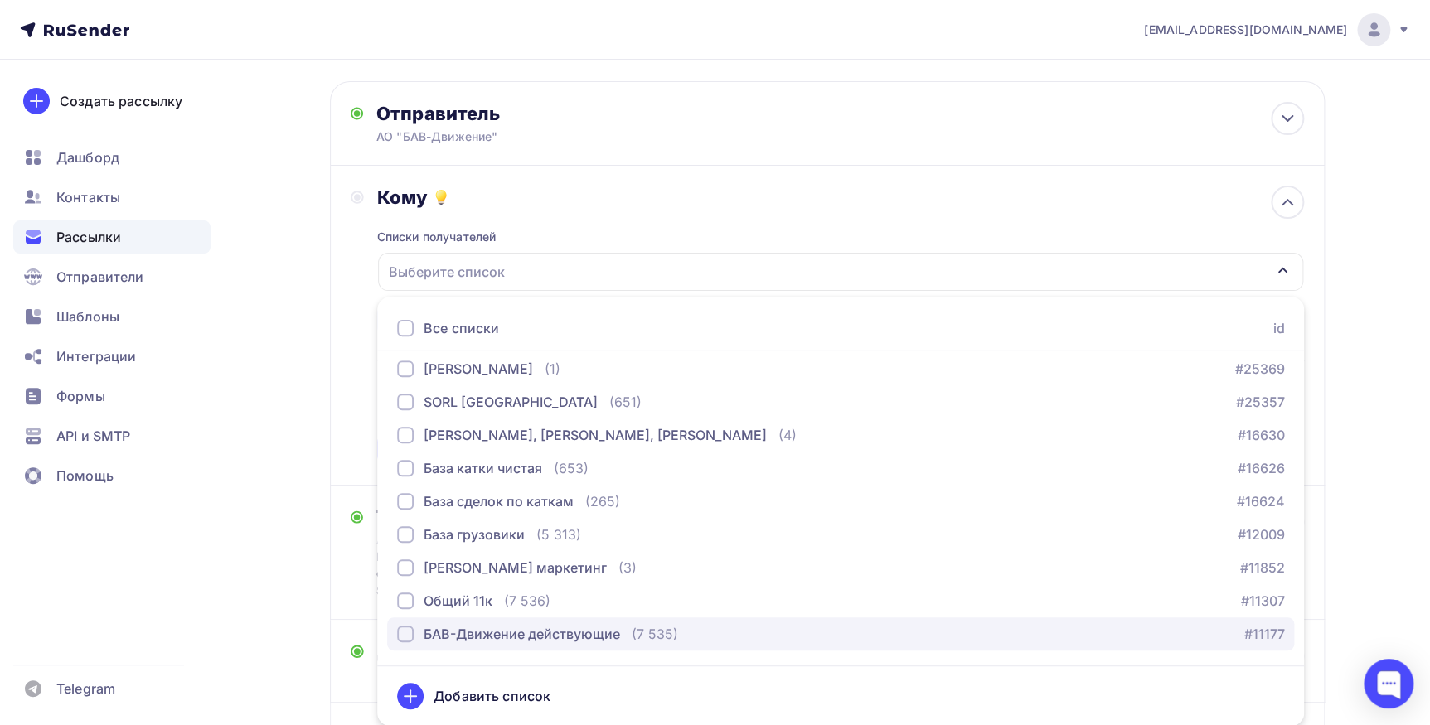
click at [460, 628] on div "БАВ-Движение действующие" at bounding box center [522, 634] width 196 height 20
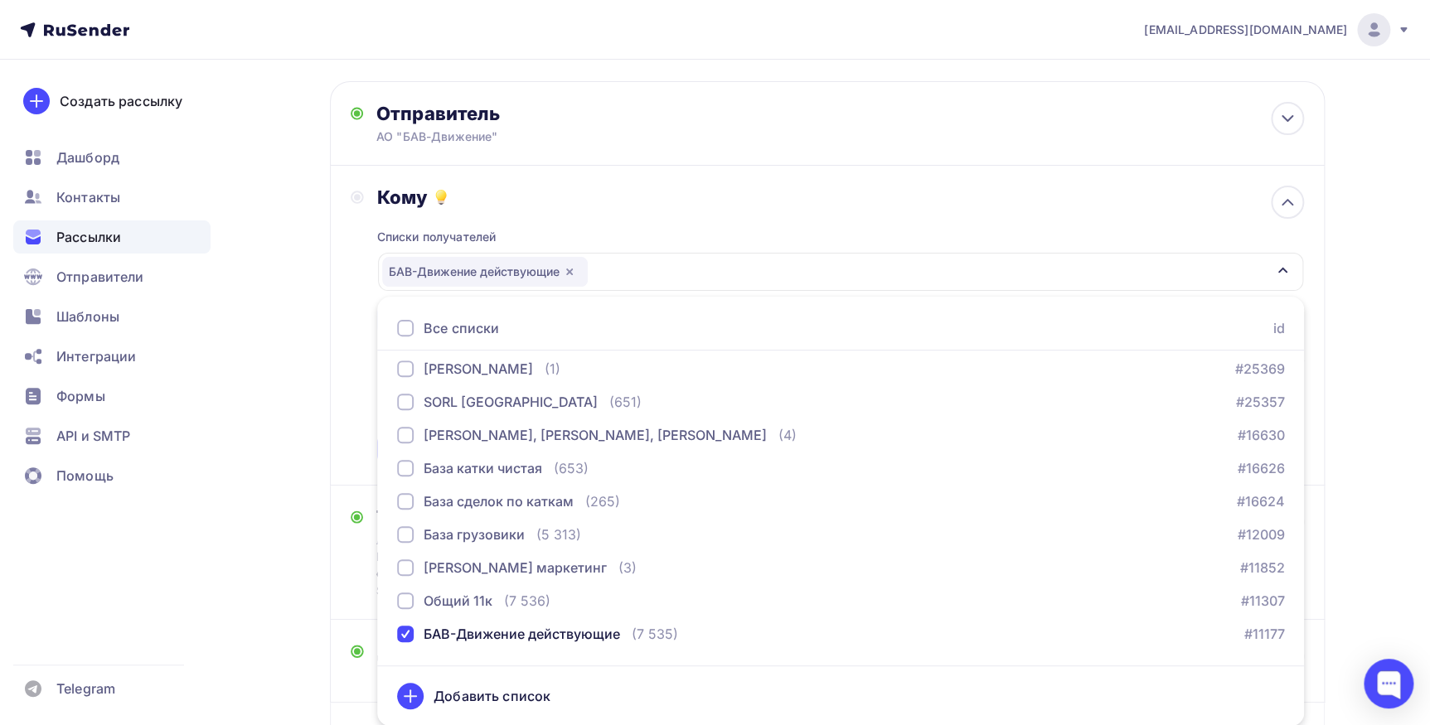
click at [342, 303] on div "Кому Списки получателей БАВ-Движение действующие Все списки id 2 ГИС/Яндекс Цен…" at bounding box center [827, 326] width 995 height 320
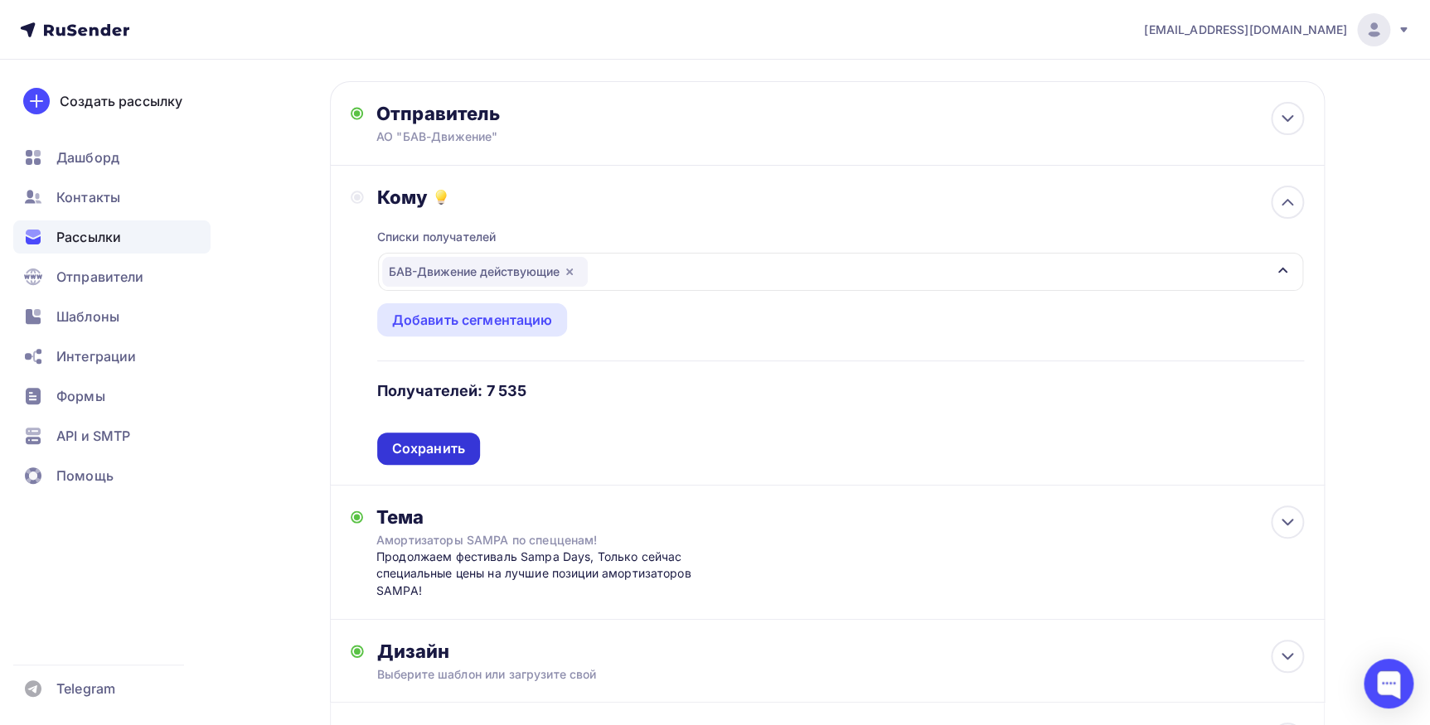
click at [397, 452] on div "Сохранить" at bounding box center [428, 448] width 73 height 19
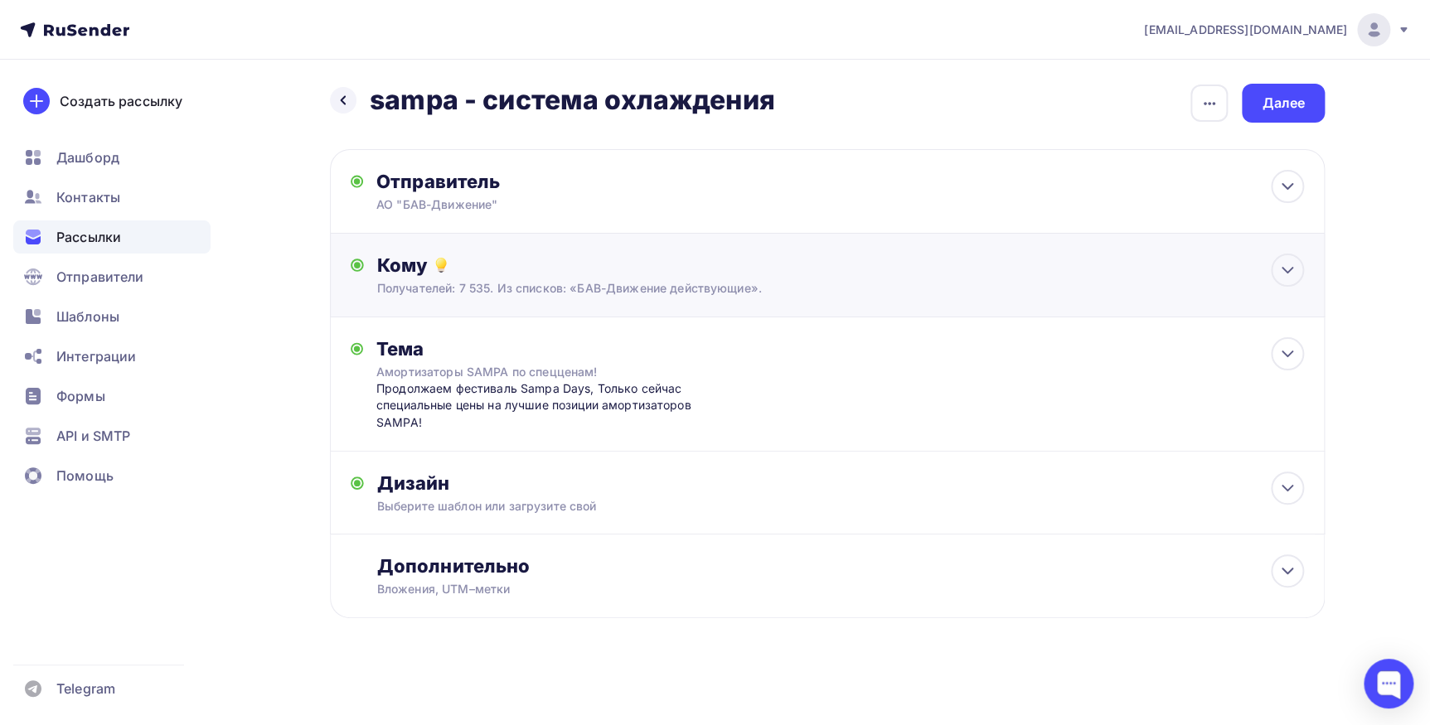
scroll to position [2, 0]
click at [580, 206] on div "АО "БАВ-Движение"" at bounding box center [537, 205] width 323 height 17
type input "АО "БАВ-Движение""
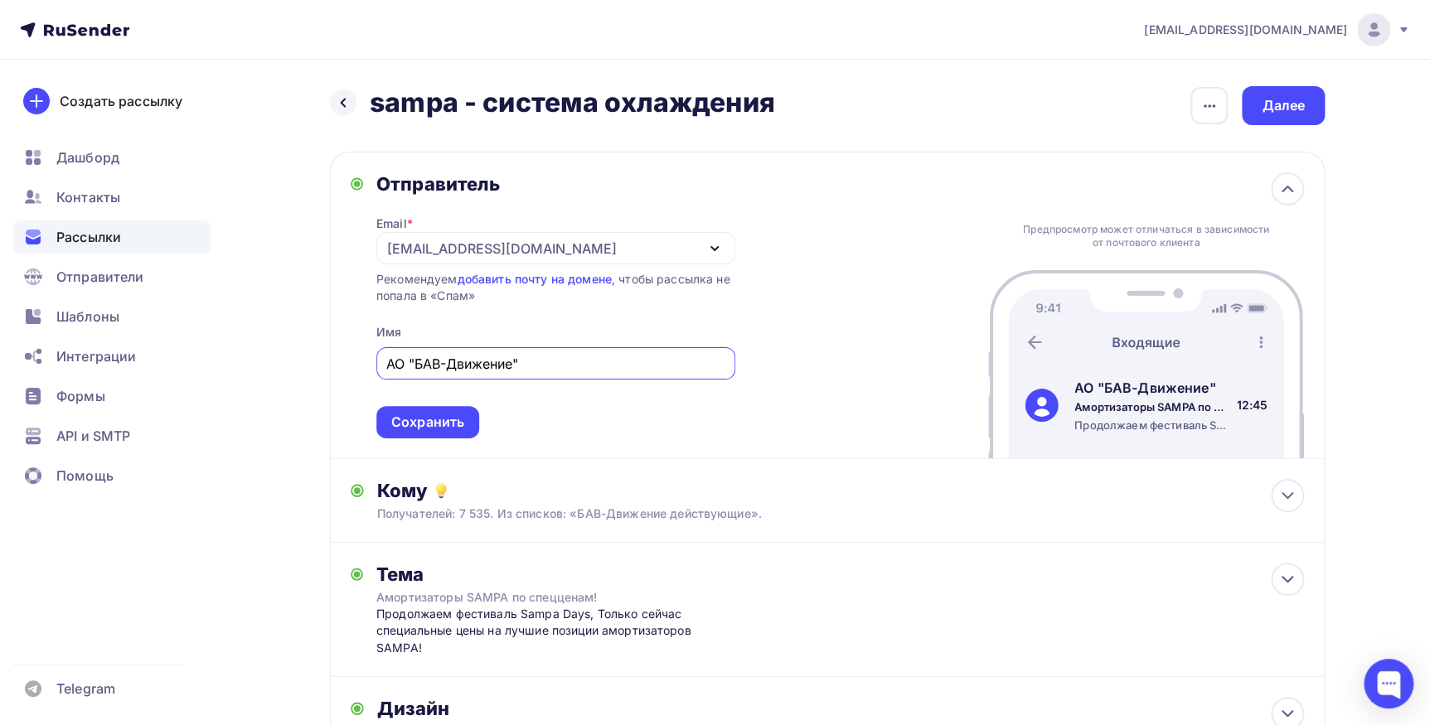
scroll to position [0, 0]
click at [392, 427] on div "Сохранить" at bounding box center [427, 422] width 73 height 19
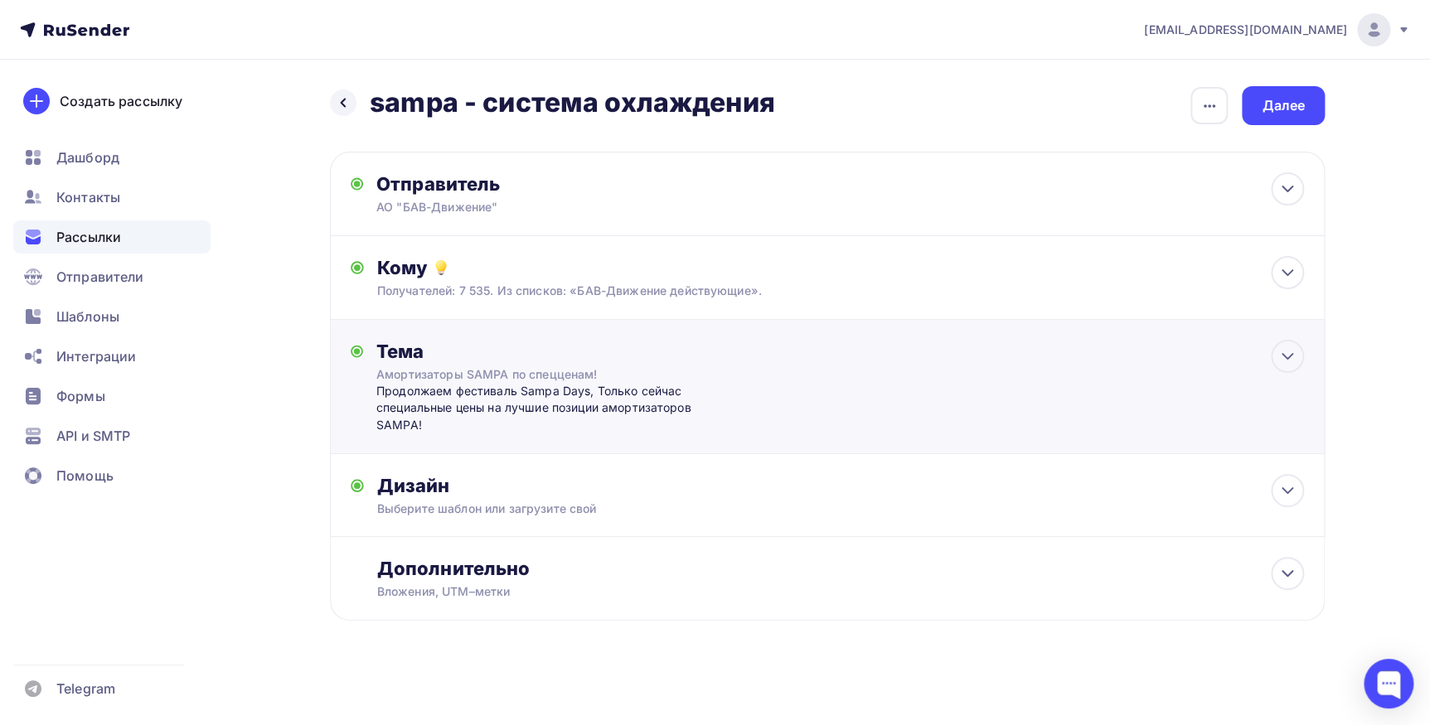
click at [613, 352] on div "Тема" at bounding box center [539, 351] width 327 height 23
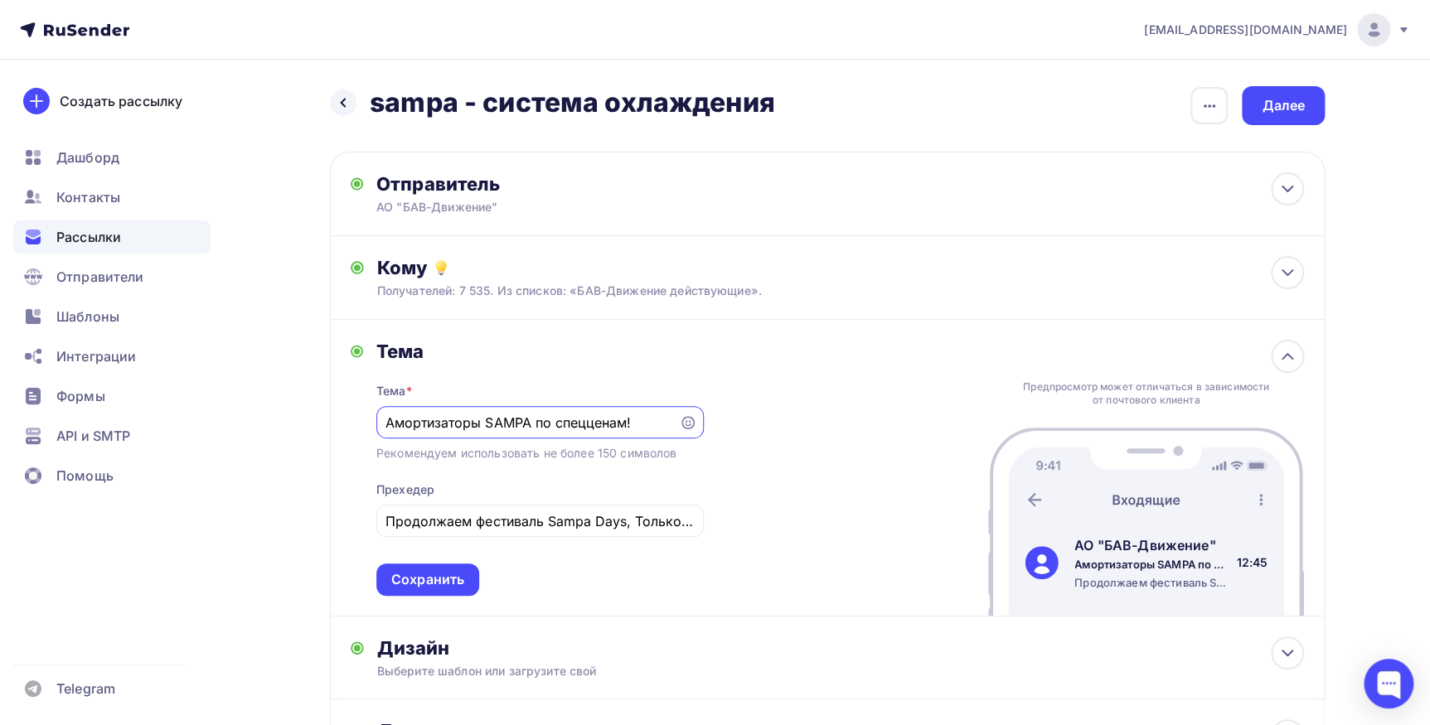
drag, startPoint x: 390, startPoint y: 414, endPoint x: 638, endPoint y: 414, distance: 247.8
click at [638, 414] on input "Амортизаторы SAMPA по спецценам!" at bounding box center [526, 423] width 283 height 20
paste input "Бачки и радиаторы по спецценам!"
click at [516, 422] on input "Бачки и радиаторы по спецценам!" at bounding box center [526, 423] width 283 height 20
drag, startPoint x: 448, startPoint y: 420, endPoint x: 374, endPoint y: 420, distance: 74.6
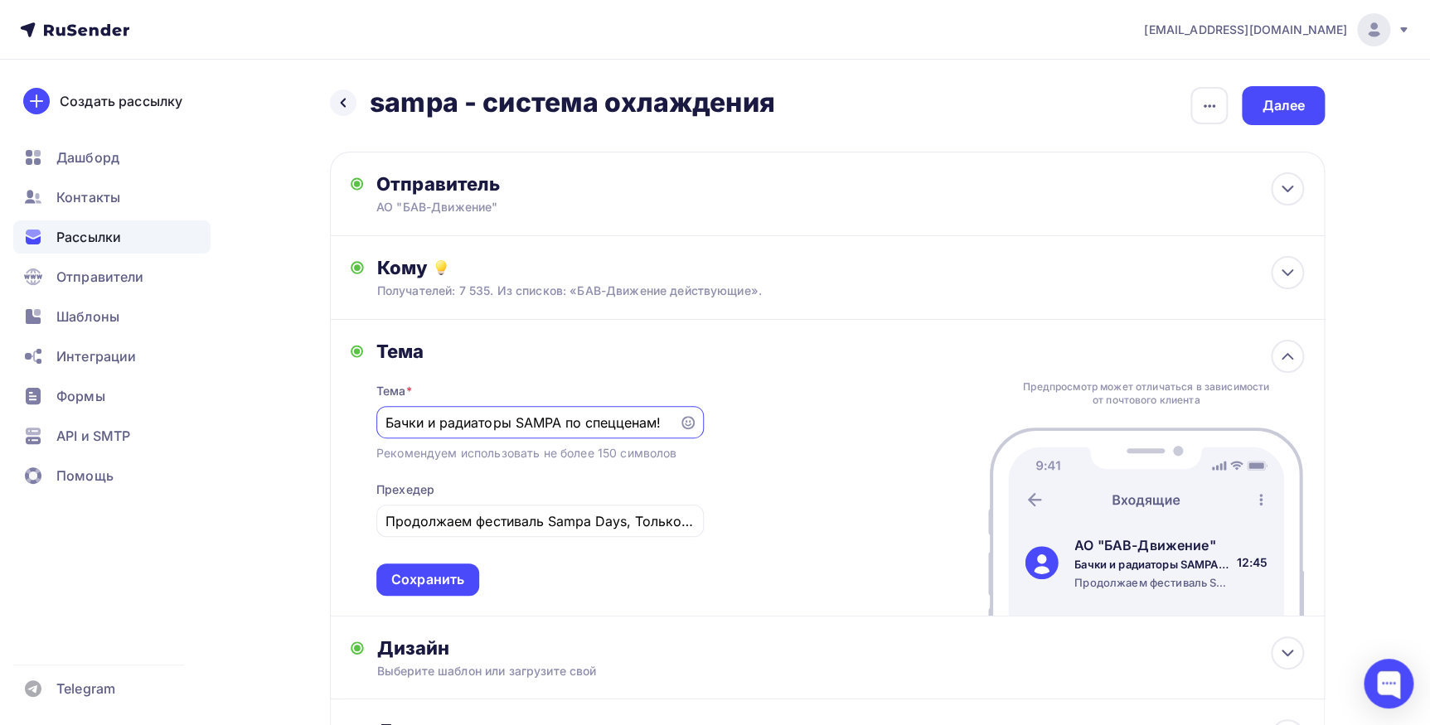
click at [374, 420] on div "[PERSON_NAME] * Бачки и радиаторы SAMPA по спецценам! Рекомендуем использовать …" at bounding box center [527, 468] width 353 height 256
click at [464, 424] on input "Бачки и радиаторы SAMPA по спецценам!" at bounding box center [526, 423] width 283 height 20
type input "Бачки и радиаторы SAMPA по спецценам!"
click at [431, 517] on input "Продолжаем фестиваль Sampa Days, Только сейчас специальные цены на лучшие позиц…" at bounding box center [539, 521] width 308 height 20
drag, startPoint x: 385, startPoint y: 522, endPoint x: 810, endPoint y: 526, distance: 424.4
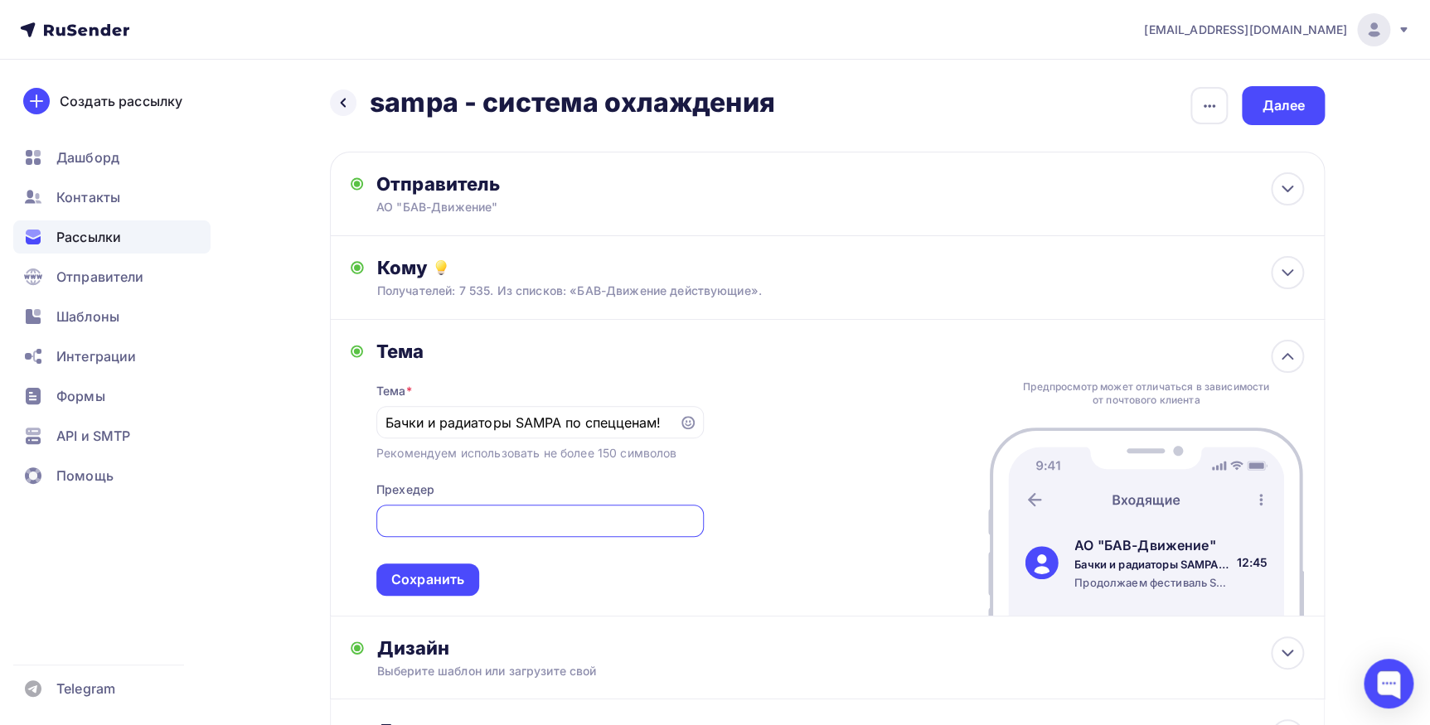
click at [810, 526] on div "[PERSON_NAME] * Бачки и радиаторы SAMPA по спецценам! Рекомендуем использовать …" at bounding box center [827, 468] width 995 height 297
paste input "специальные цены на ключевые позиции"
click at [434, 520] on input "специальные цены на ключевые позиции SAMPA!" at bounding box center [539, 521] width 308 height 20
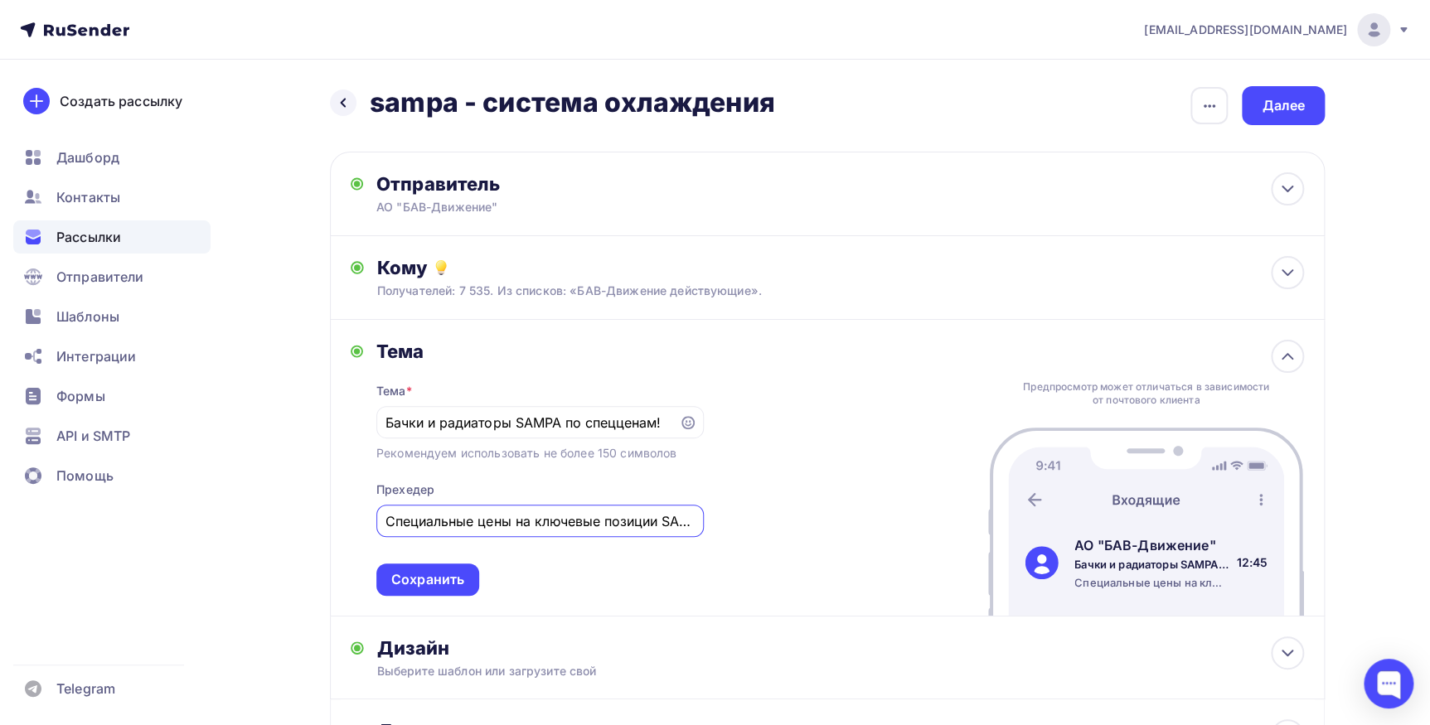
click at [661, 516] on input "Cпециальные цены на ключевые позиции SAMPA!" at bounding box center [539, 521] width 308 height 20
type input "Cпециальные цены на ключевые позиции системы охлаждения бренда SAMPA!"
click at [458, 584] on div "Сохранить" at bounding box center [427, 579] width 73 height 19
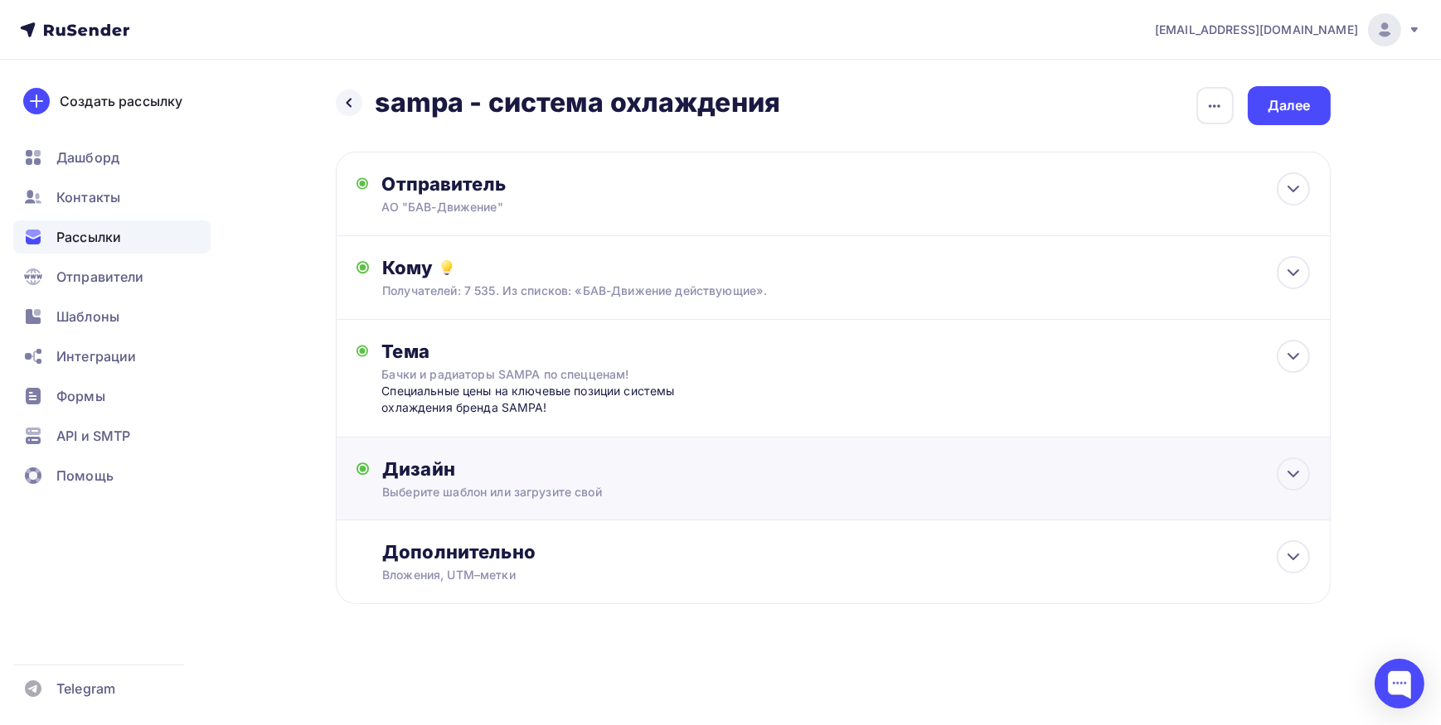
click at [449, 495] on div "Выберите шаблон или загрузите свой" at bounding box center [799, 492] width 835 height 17
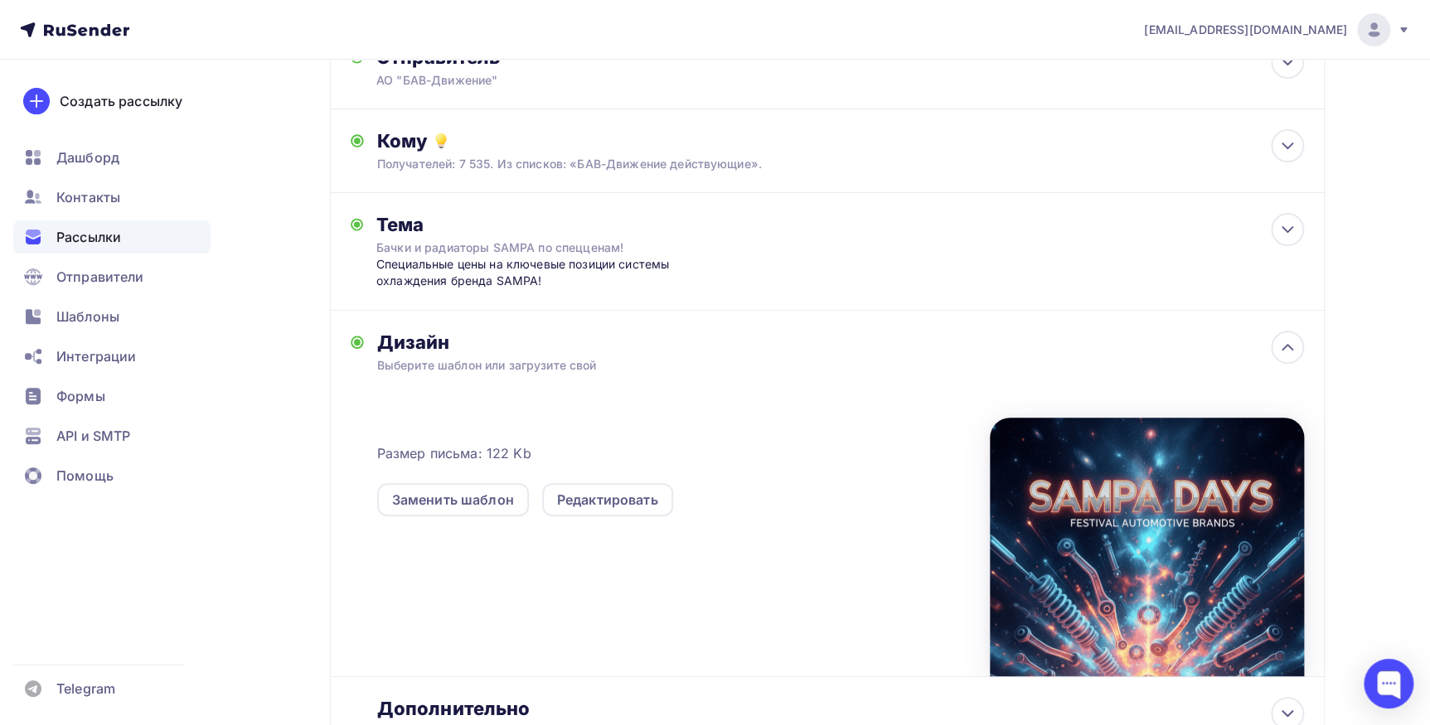
scroll to position [150, 0]
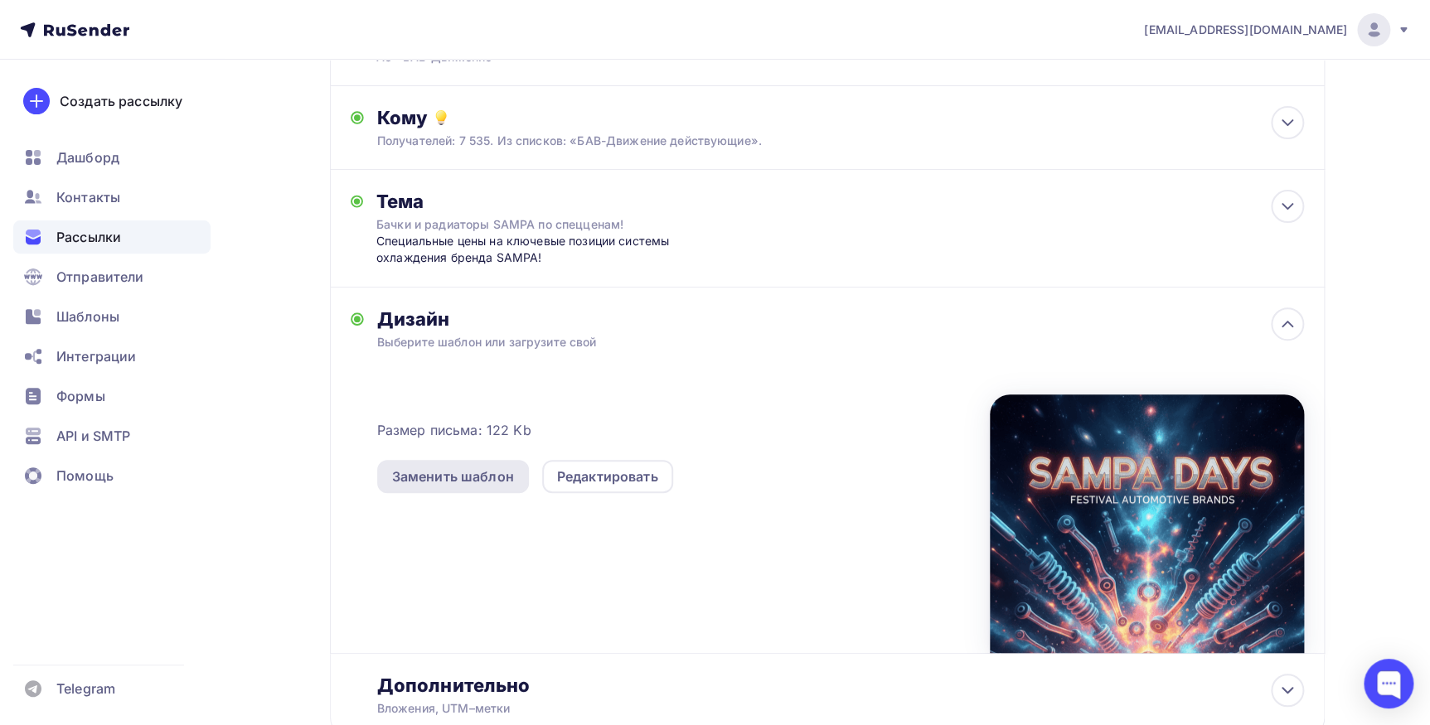
click at [473, 479] on div "Заменить шаблон" at bounding box center [453, 477] width 122 height 20
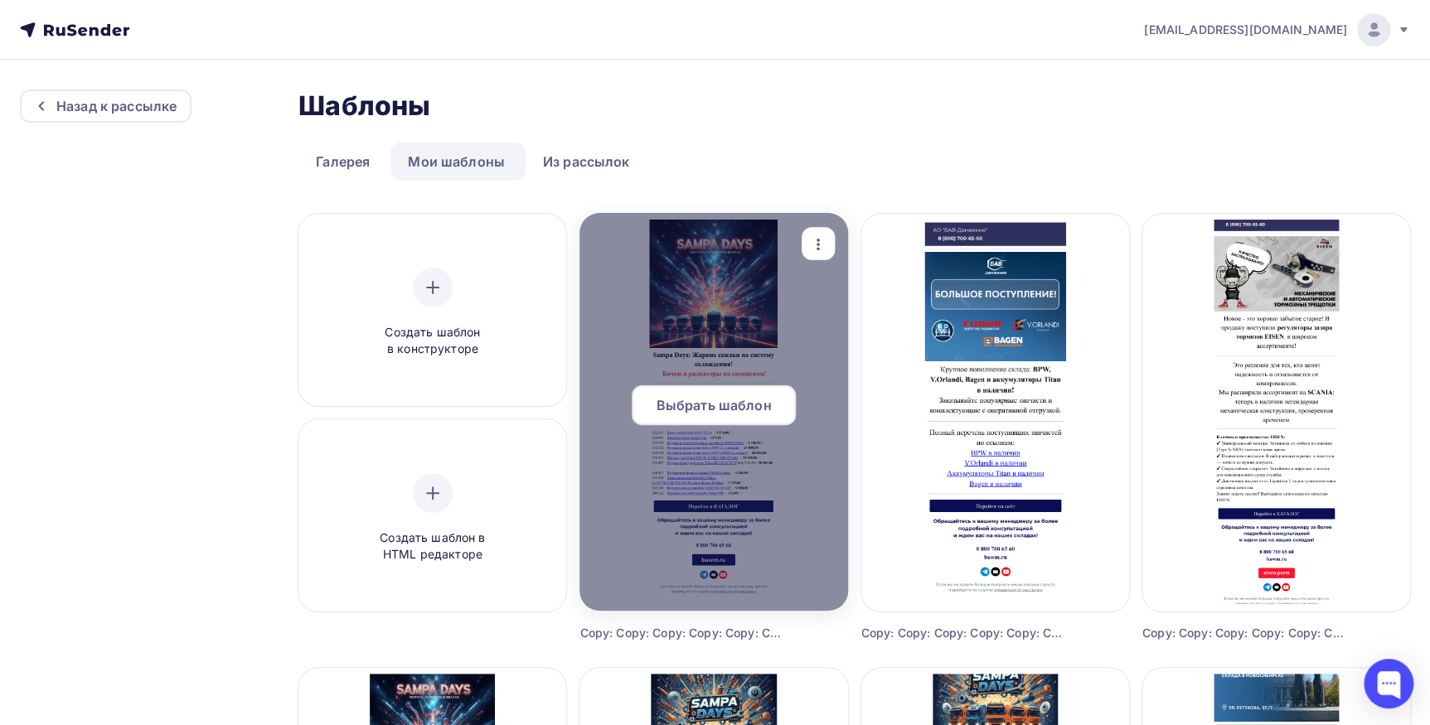
click at [705, 400] on span "Выбрать шаблон" at bounding box center [714, 405] width 115 height 20
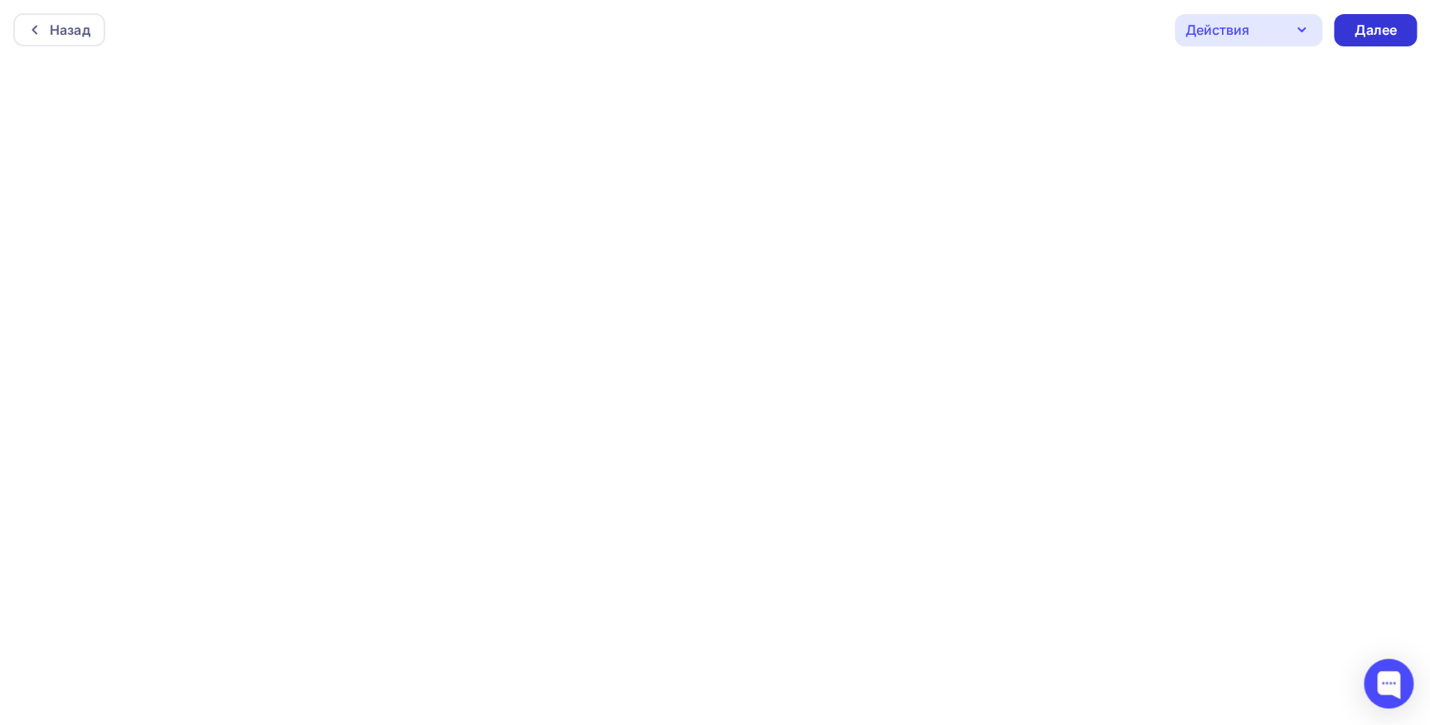
click at [1398, 23] on div "Далее" at bounding box center [1375, 30] width 83 height 32
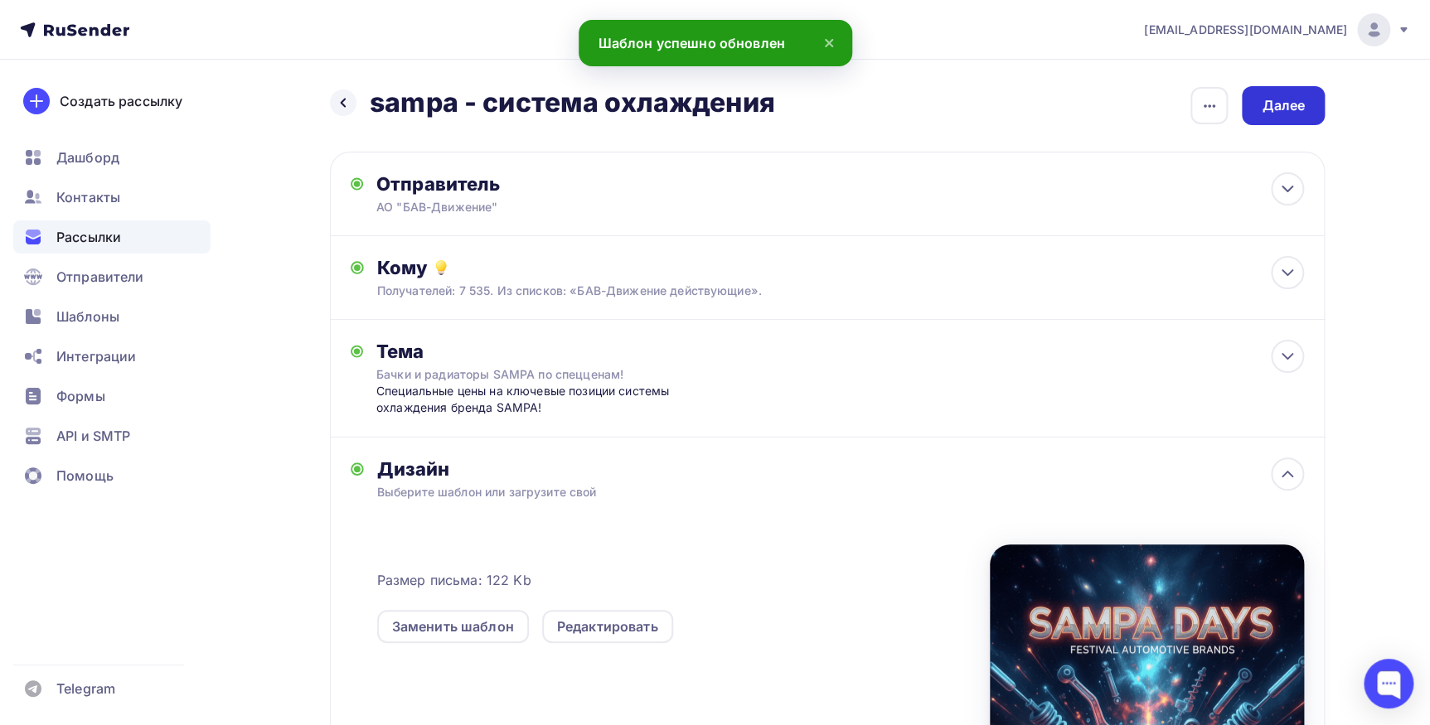
click at [1268, 98] on div "Далее" at bounding box center [1283, 105] width 43 height 19
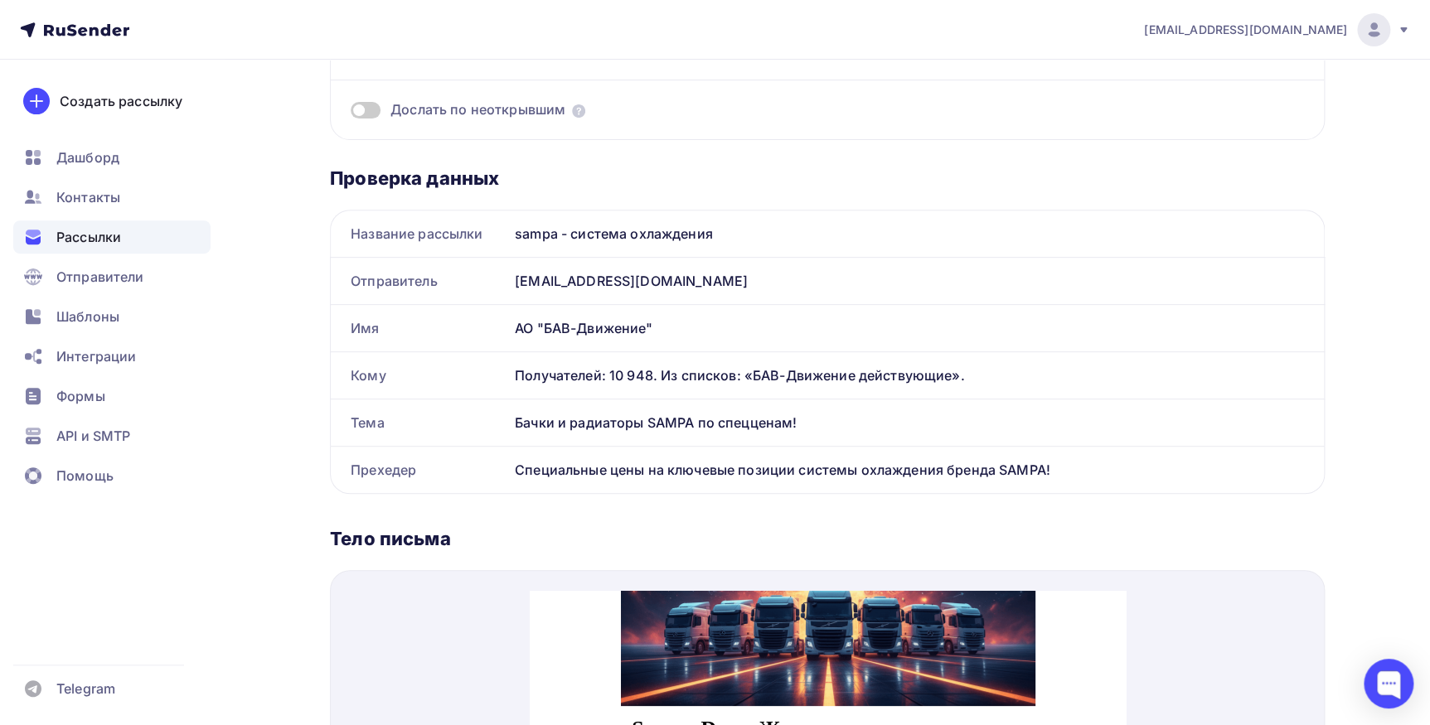
scroll to position [301, 0]
click at [726, 637] on img at bounding box center [827, 477] width 414 height 414
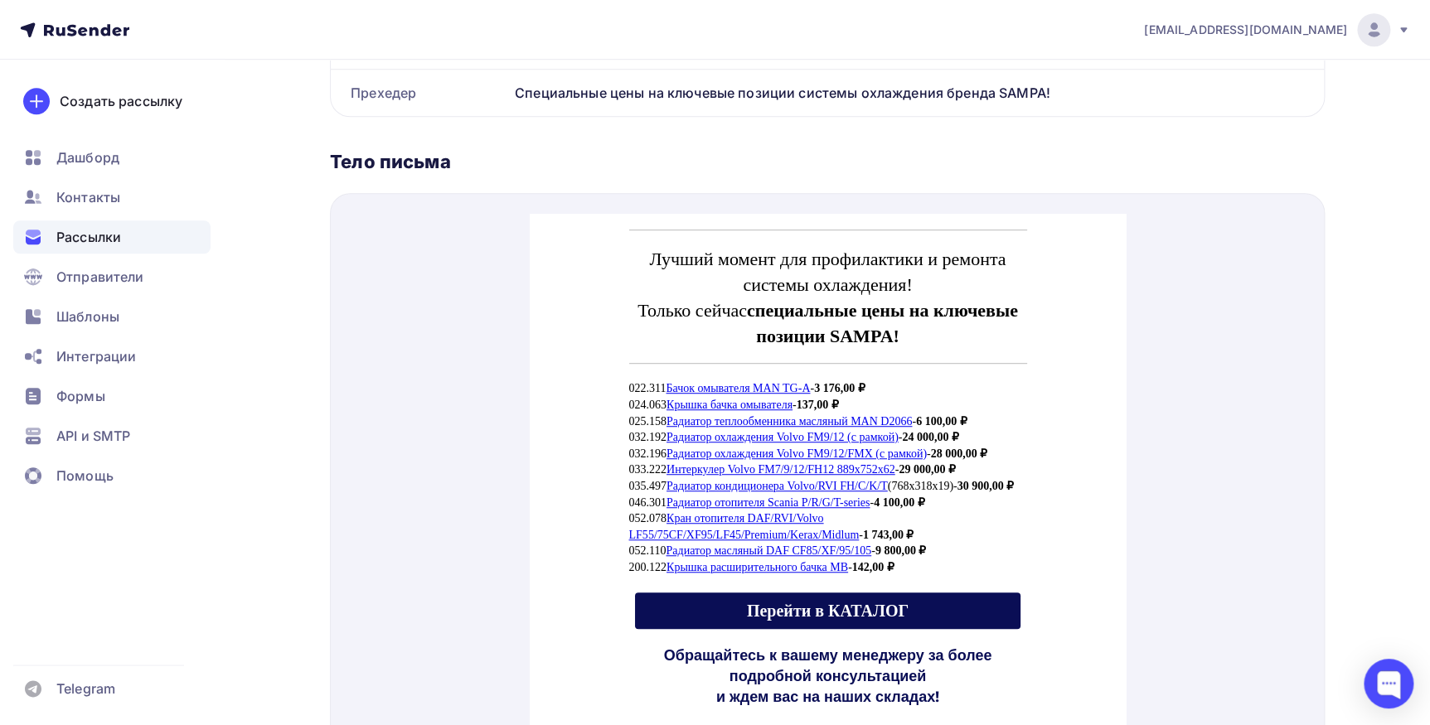
scroll to position [527, 0]
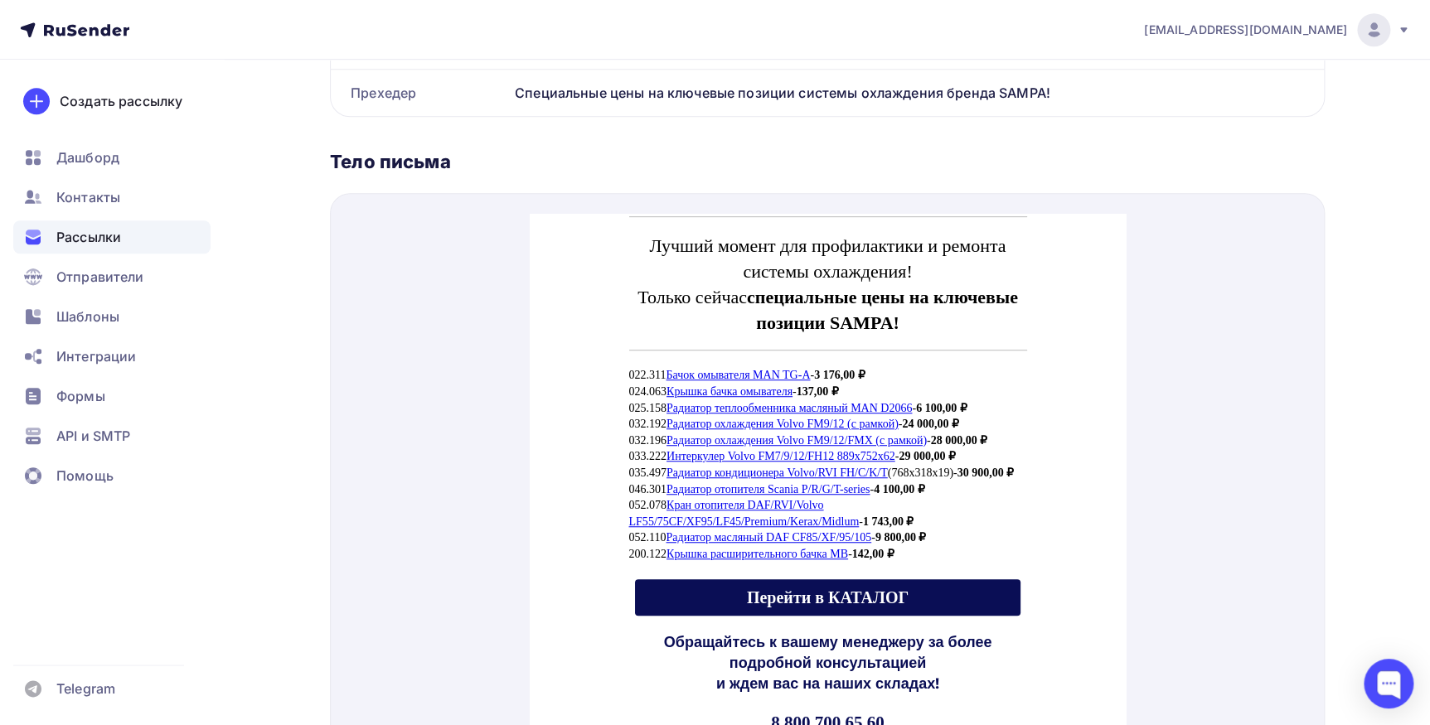
click at [768, 452] on link "Радиатор кондиционера Volvo/RVI FH/C/K/T" at bounding box center [776, 453] width 221 height 12
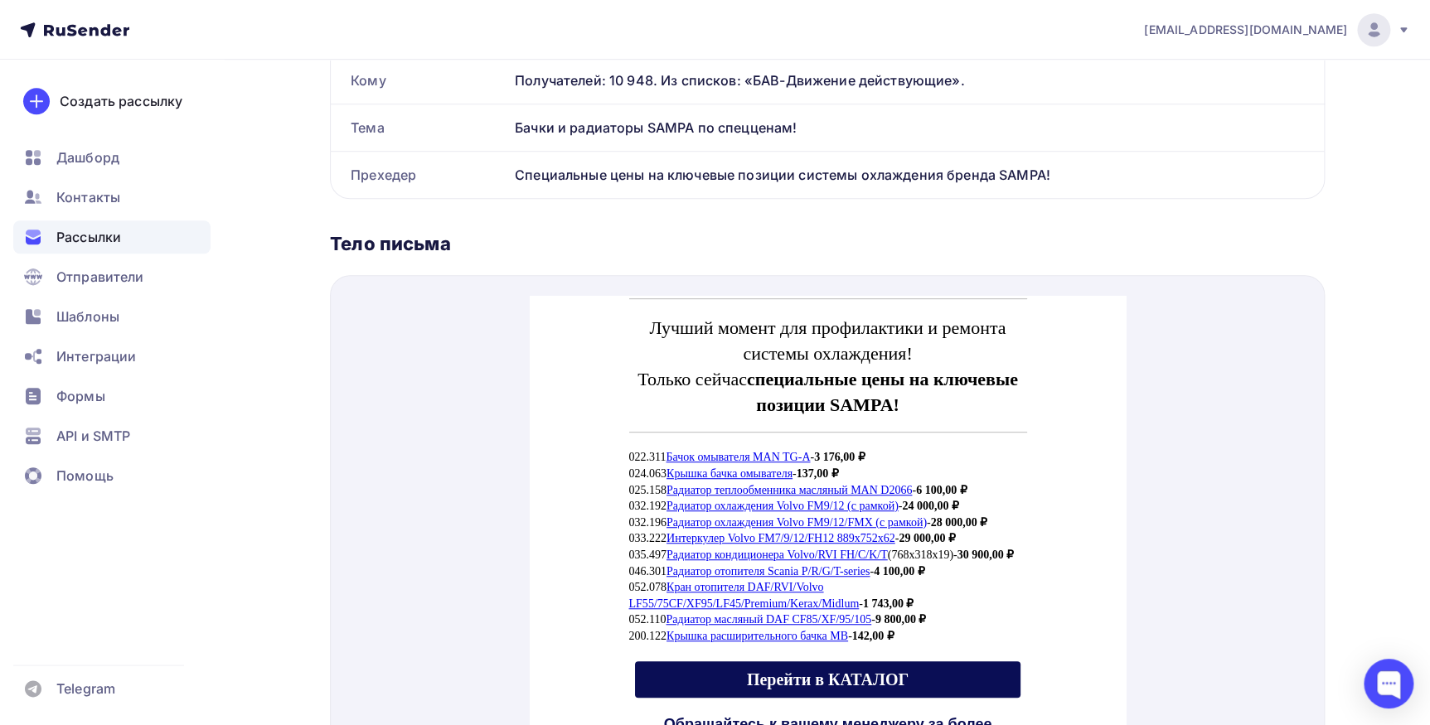
scroll to position [560, 0]
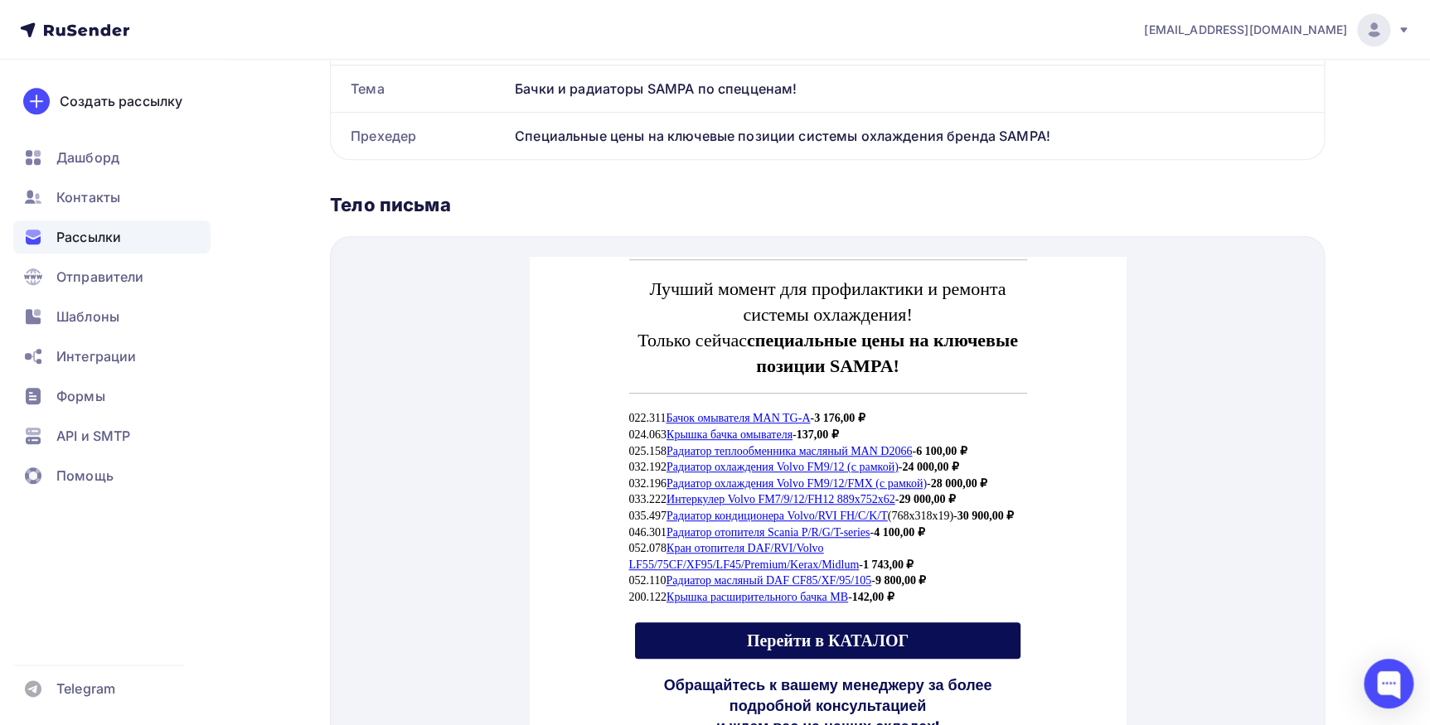
click at [802, 630] on span "Перейти в КАТАЛОГ" at bounding box center [827, 621] width 162 height 18
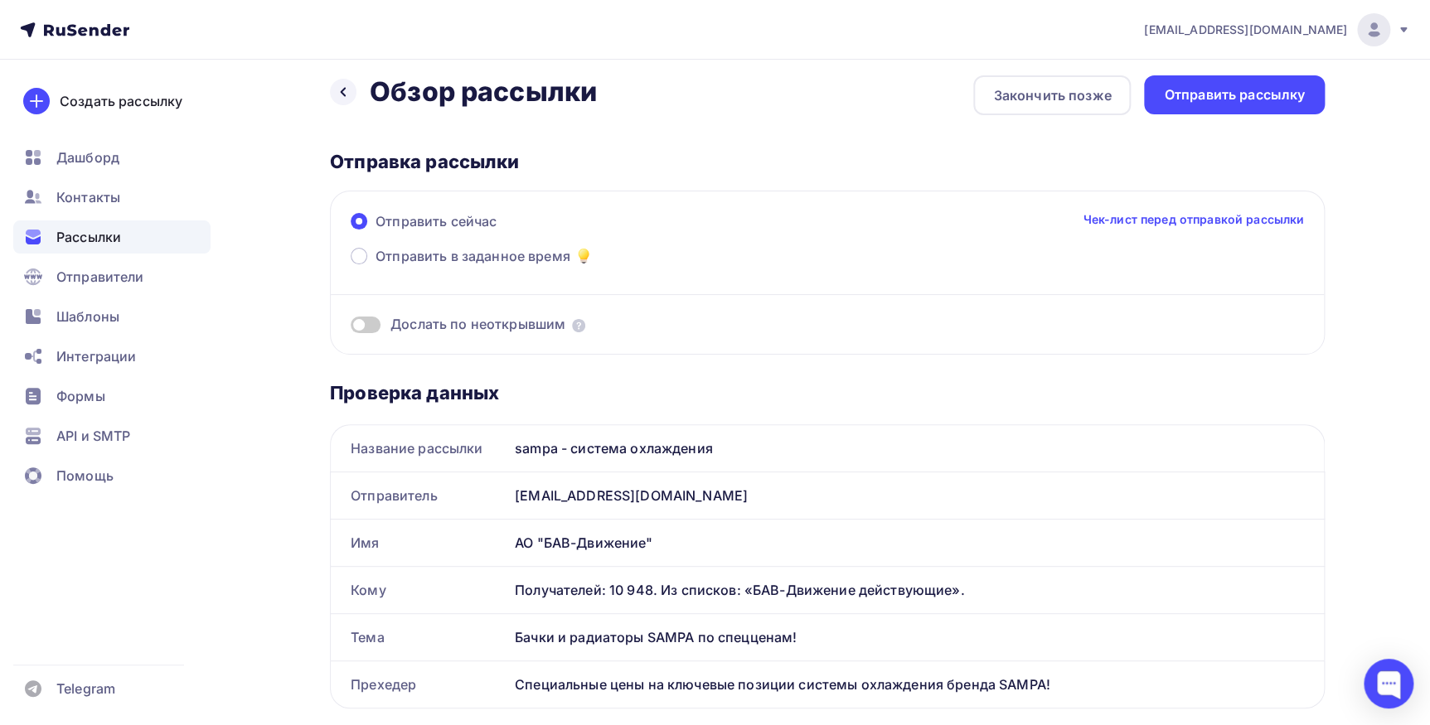
scroll to position [0, 0]
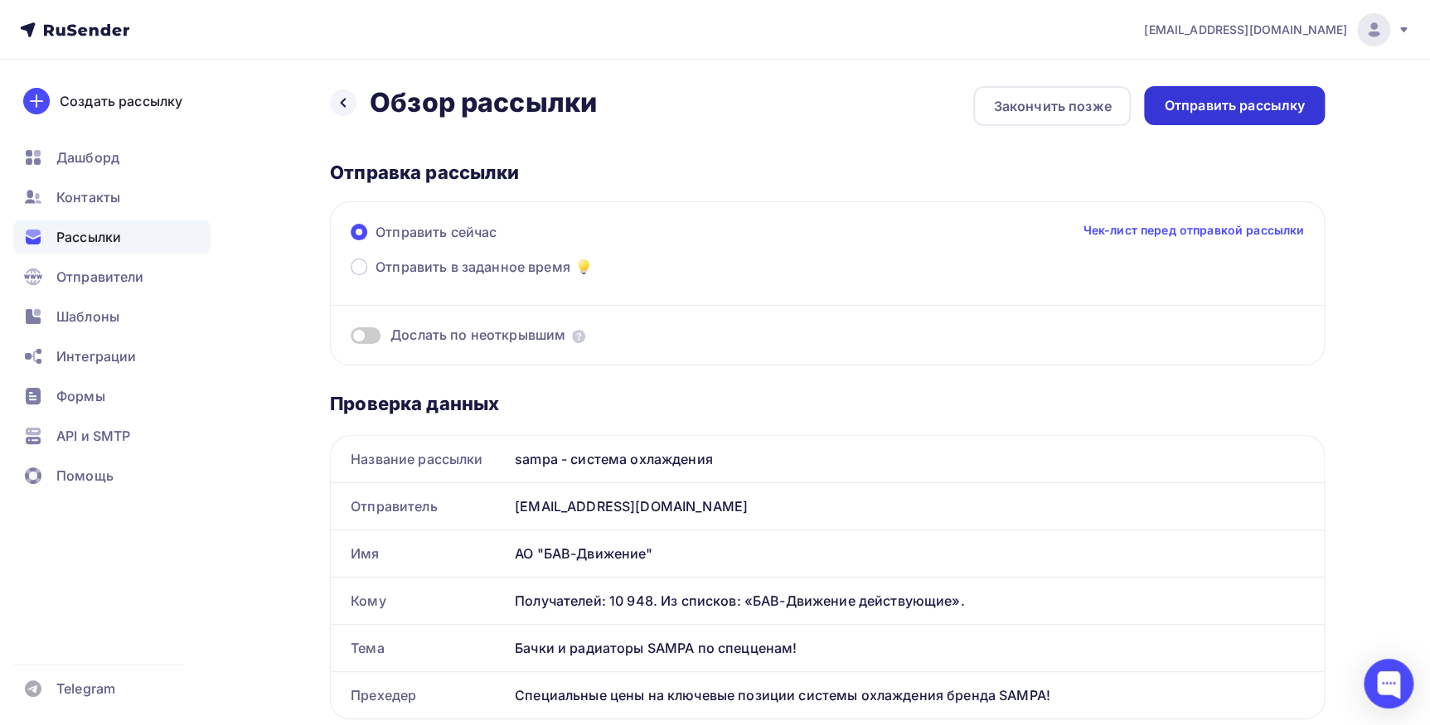
click at [1243, 104] on div "Отправить рассылку" at bounding box center [1234, 105] width 141 height 19
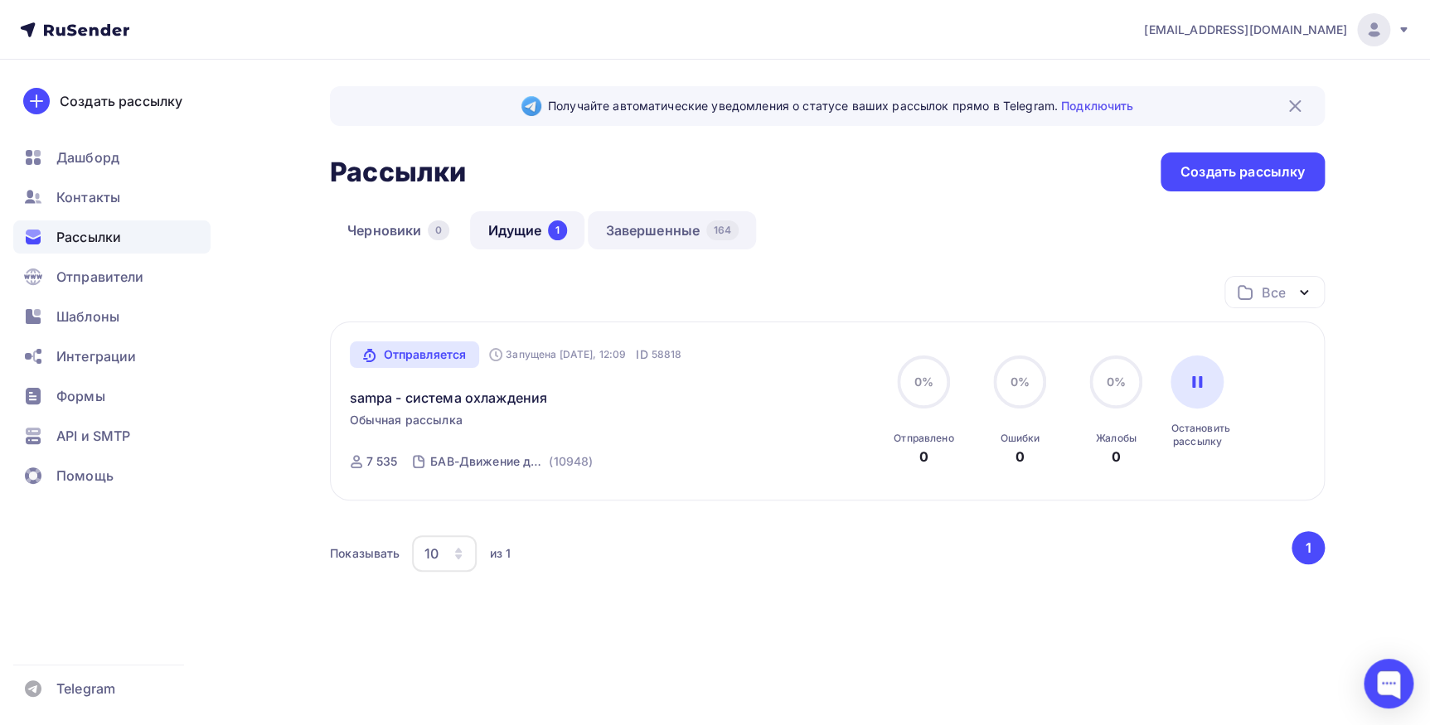
click at [680, 216] on link "Завершенные 164" at bounding box center [672, 230] width 168 height 38
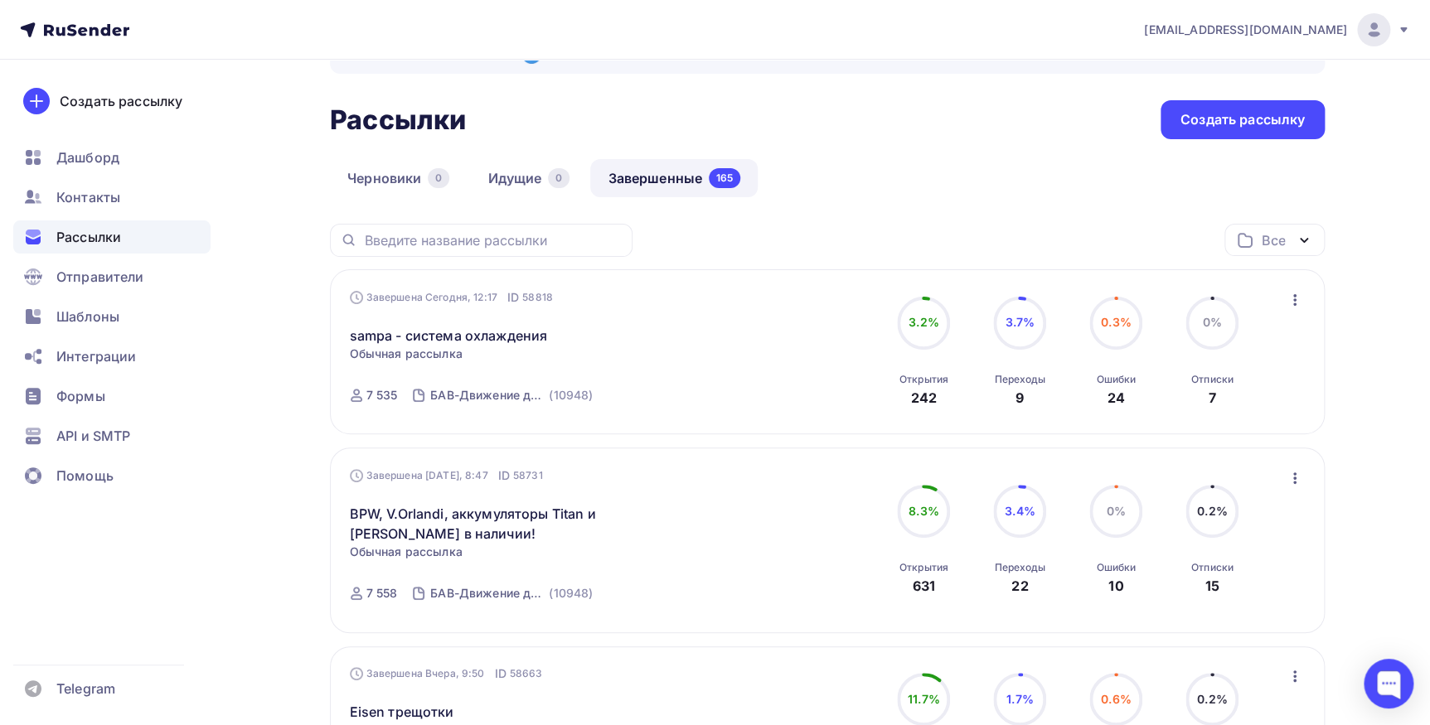
scroll to position [150, 0]
